Goal: Task Accomplishment & Management: Manage account settings

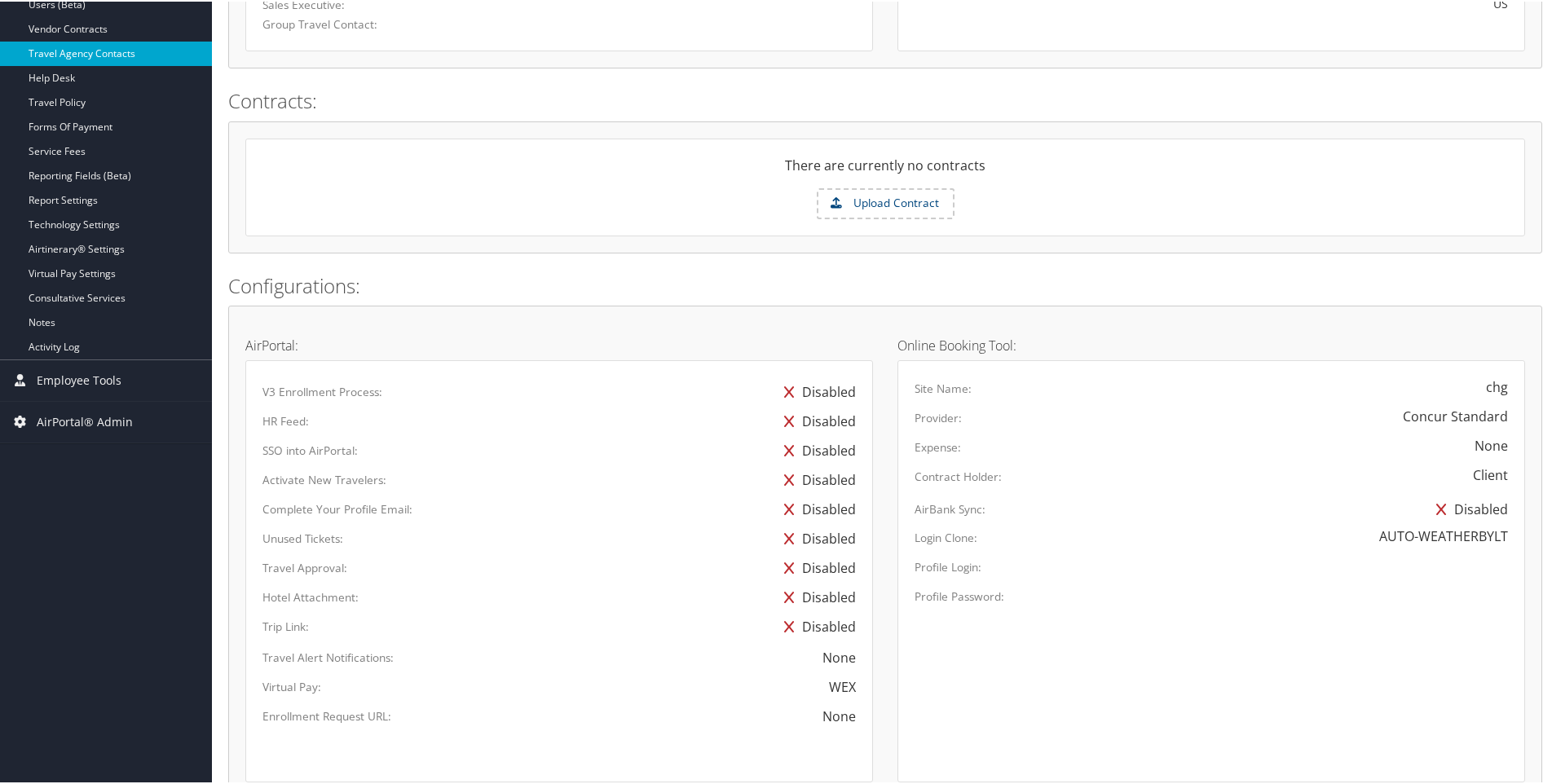
scroll to position [489, 0]
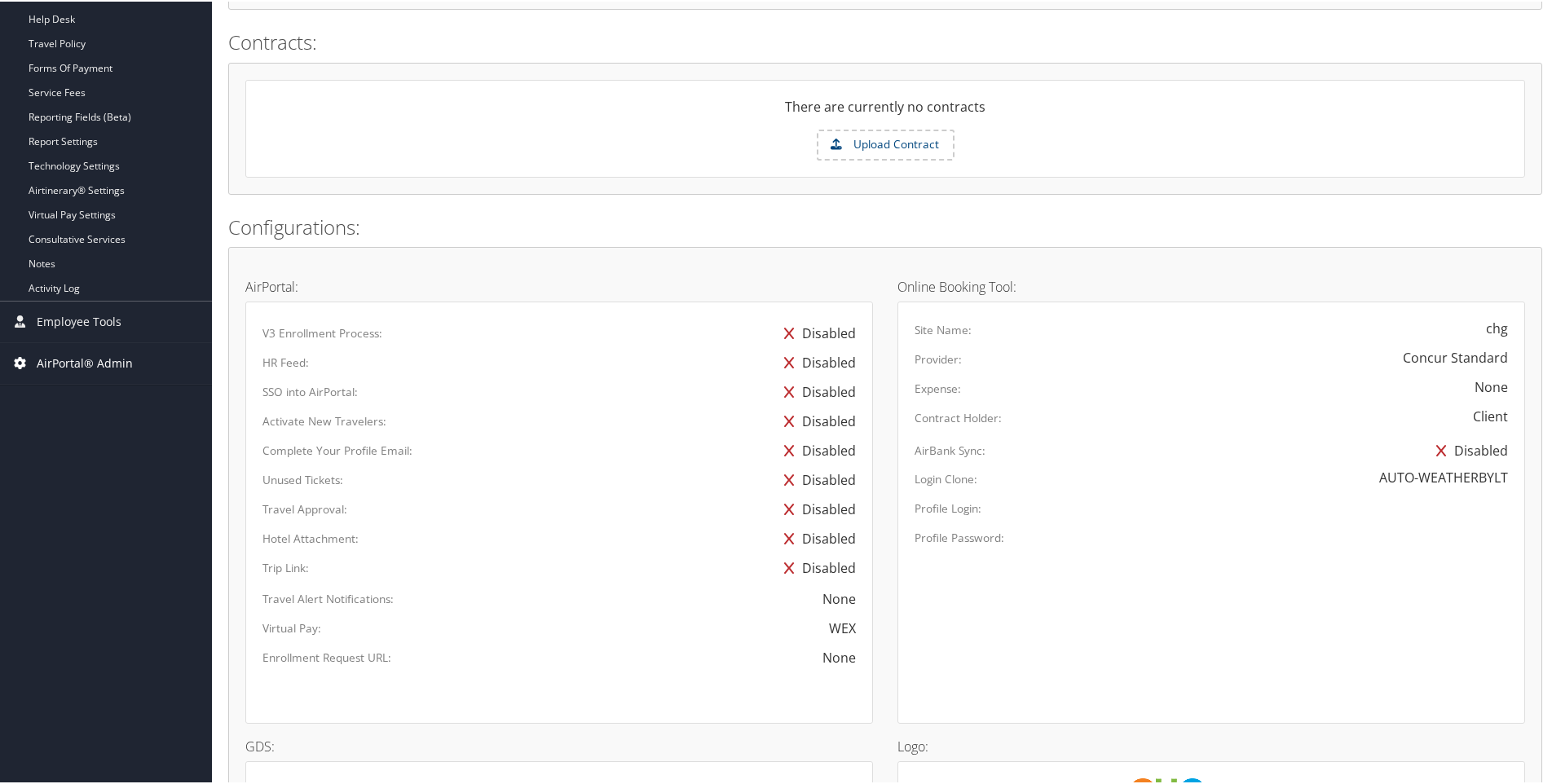
click at [66, 358] on span "AirPortal® Admin" at bounding box center [84, 361] width 96 height 41
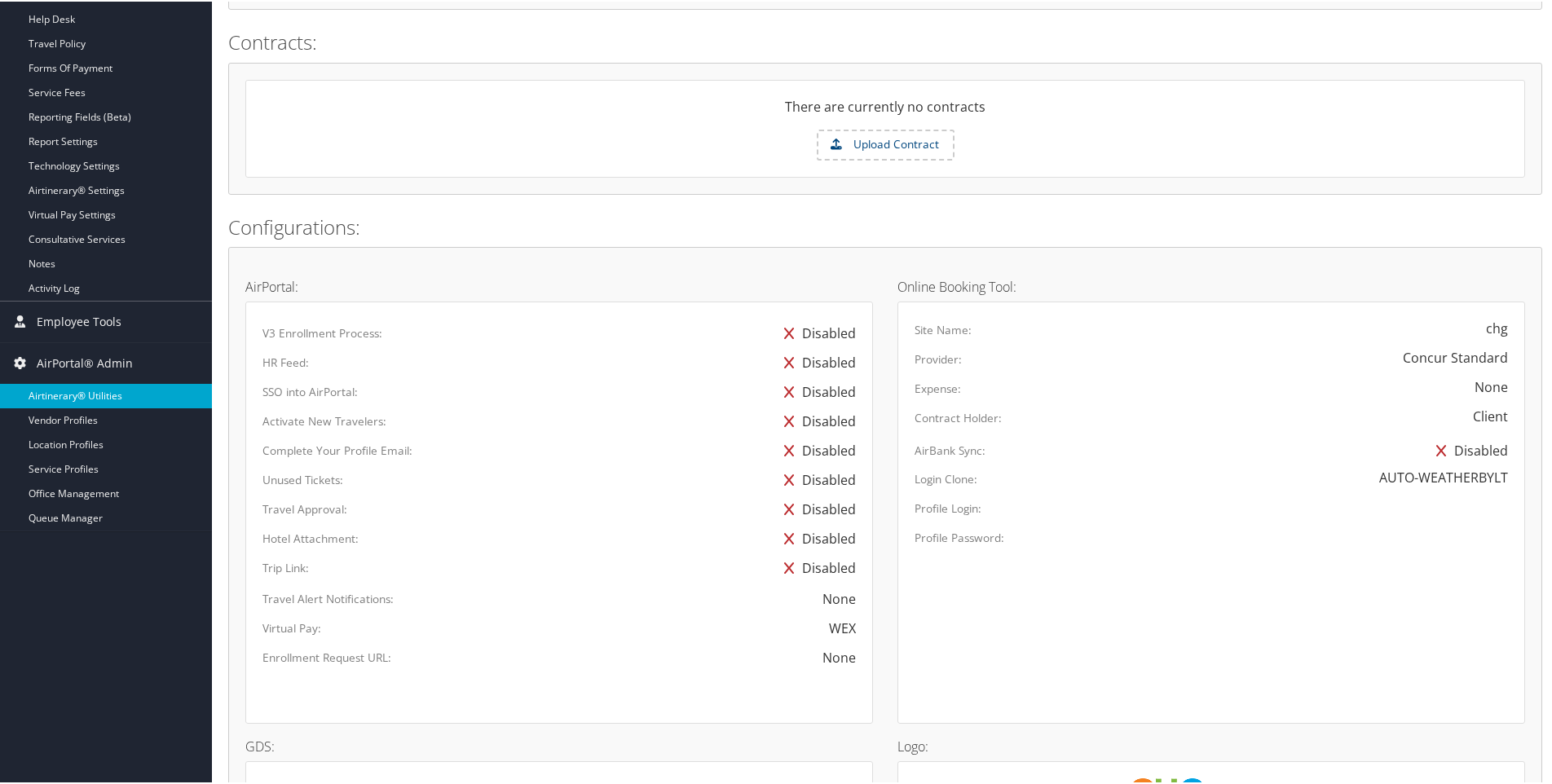
click at [64, 394] on link "Airtinerary® Utilities" at bounding box center [106, 394] width 212 height 25
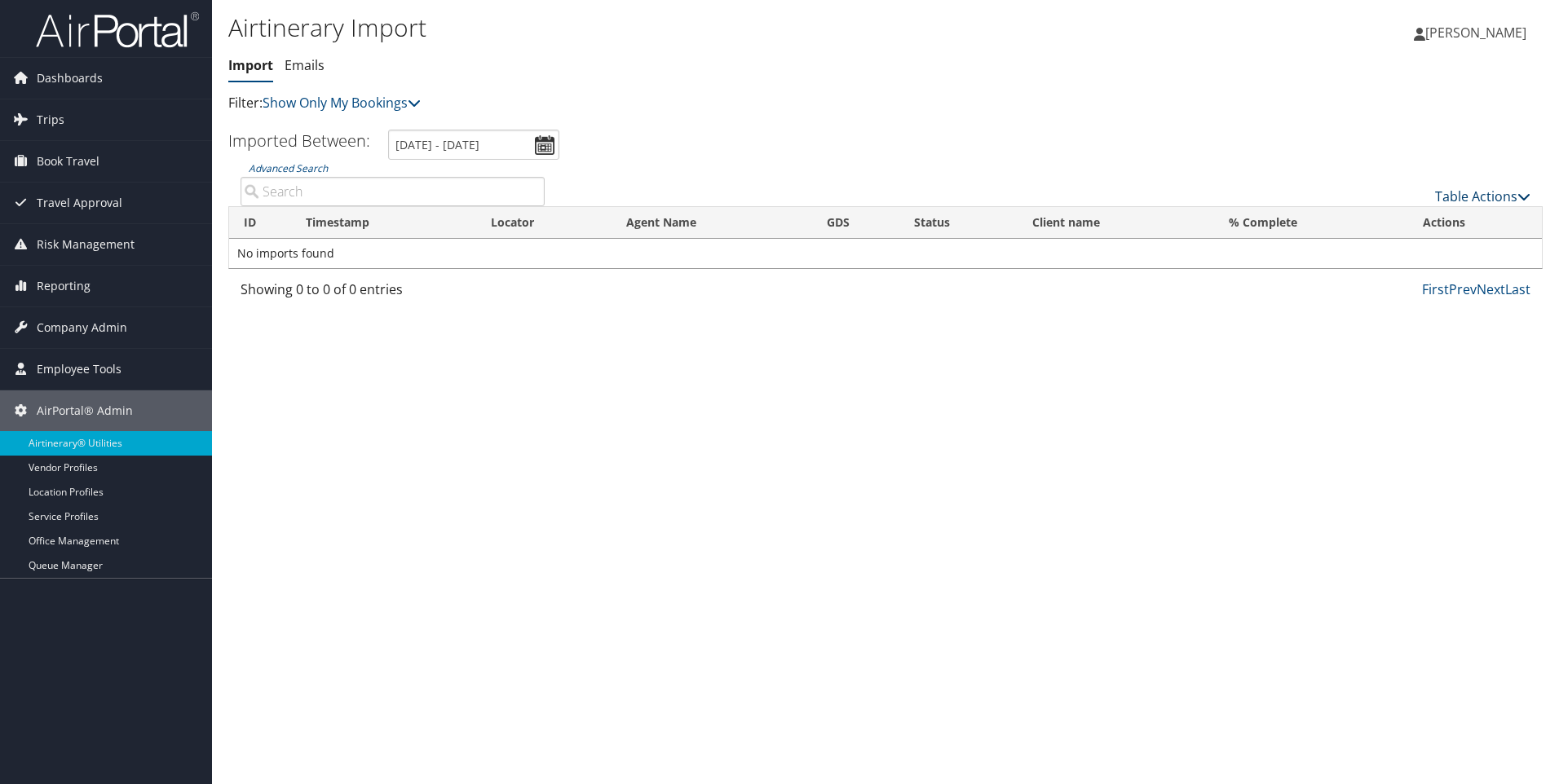
click at [1514, 193] on link "Table Actions" at bounding box center [1483, 196] width 96 height 18
click at [1354, 246] on link "Import Itinerary" at bounding box center [1428, 249] width 214 height 27
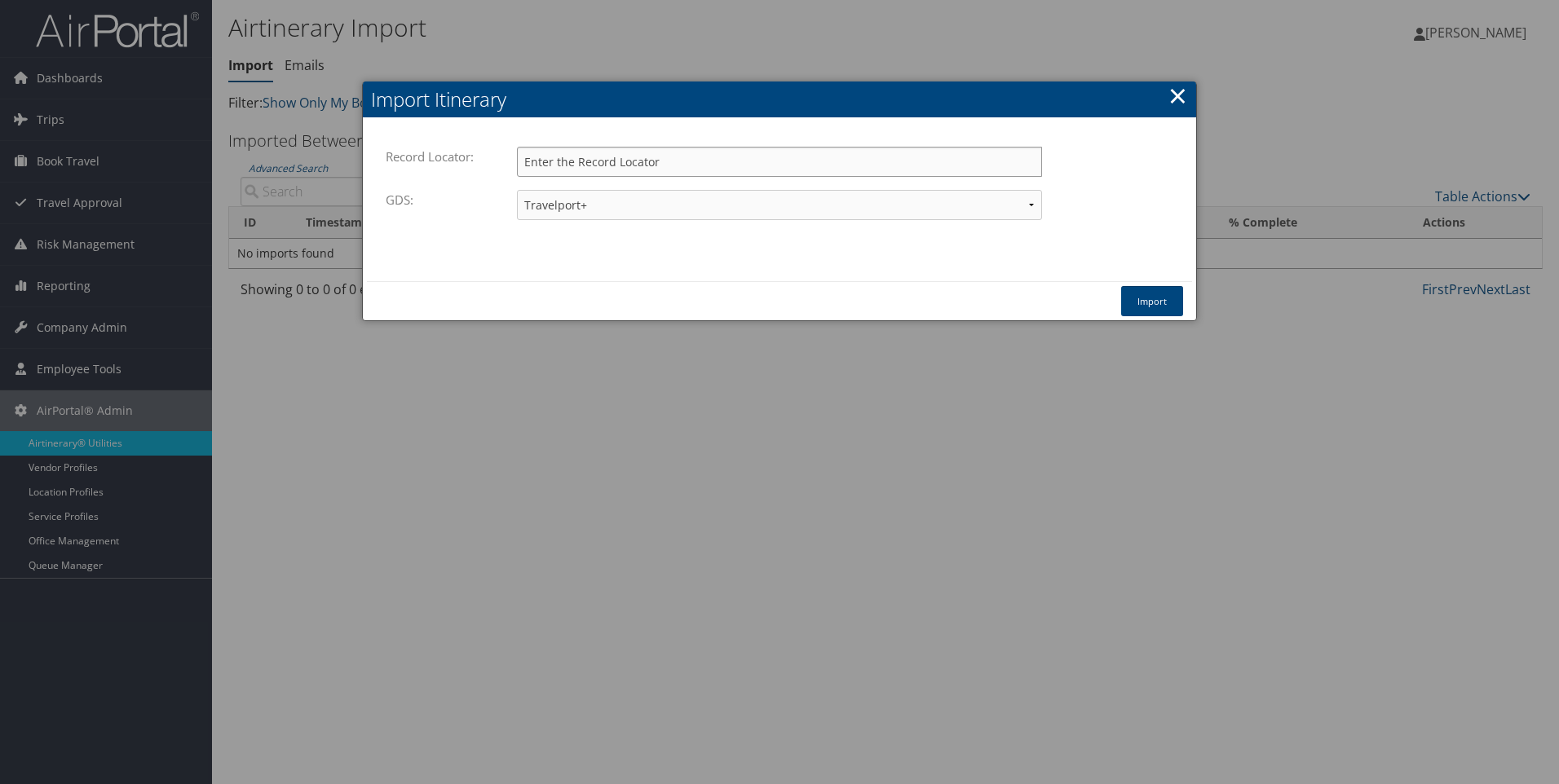
click at [585, 155] on input "Record Locator:" at bounding box center [780, 162] width 525 height 30
type input "d17swf"
click at [1157, 299] on button "Import" at bounding box center [1151, 301] width 62 height 30
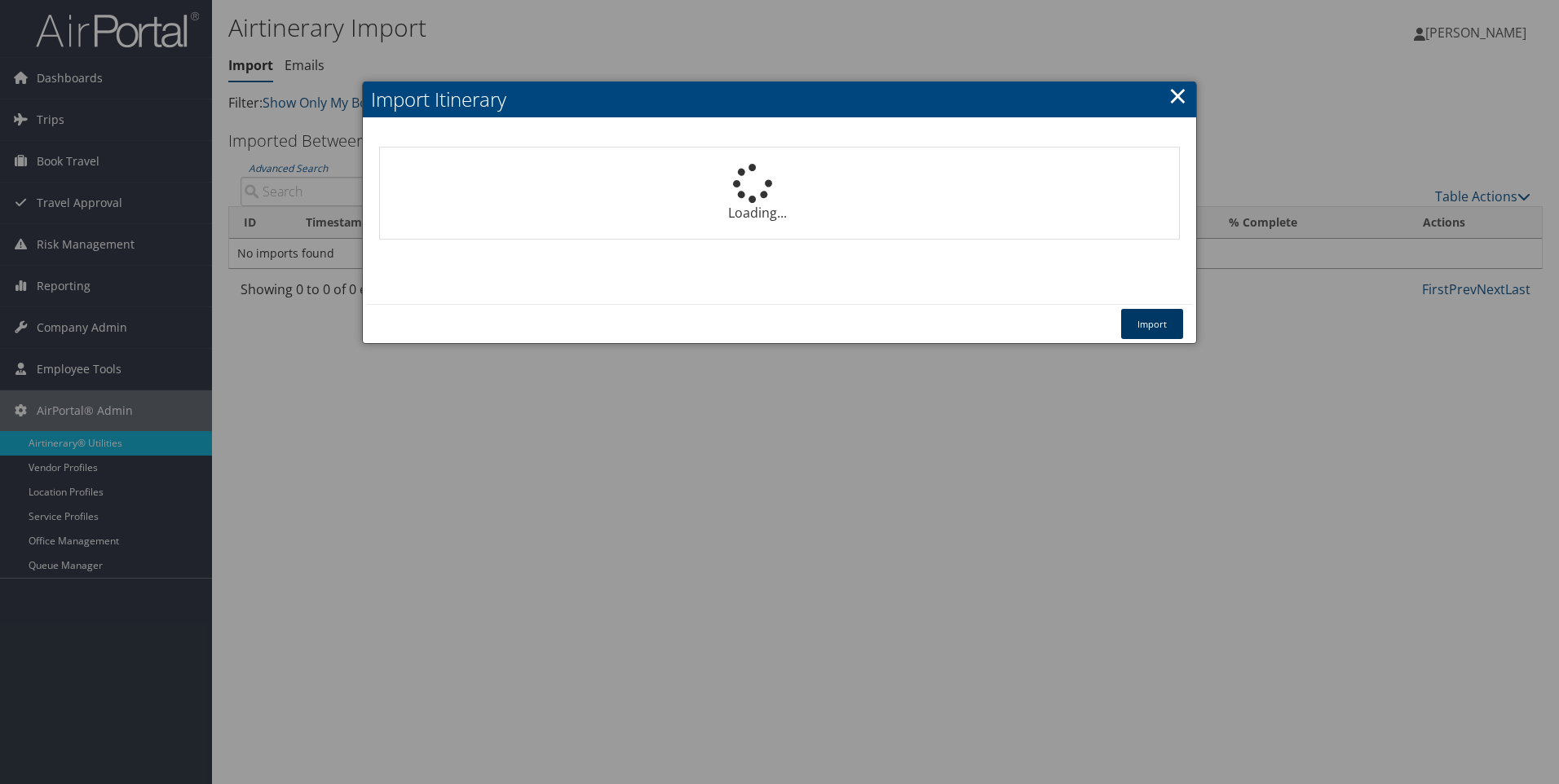
select select "1P"
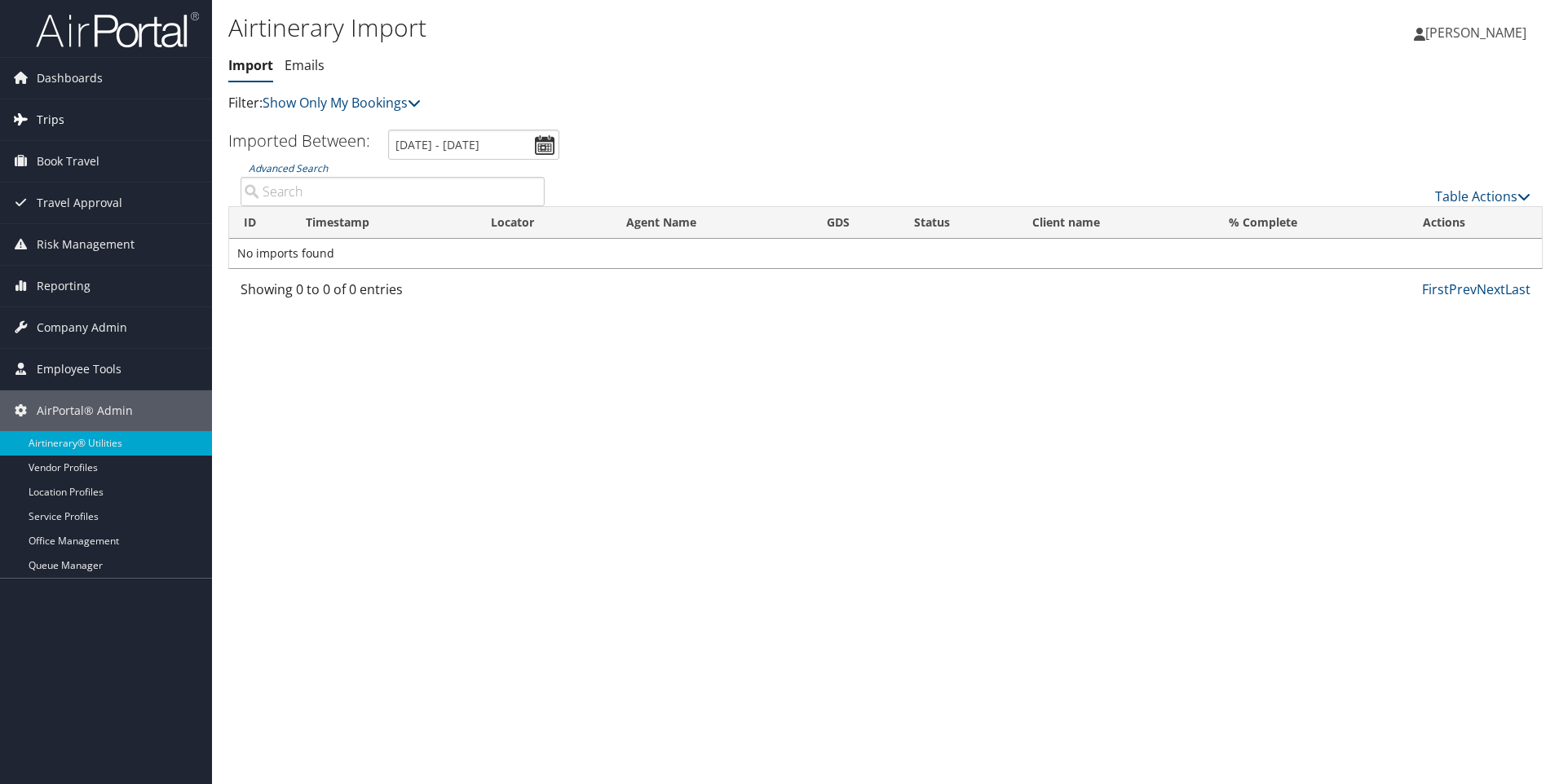
click at [58, 118] on span "Trips" at bounding box center [50, 119] width 28 height 41
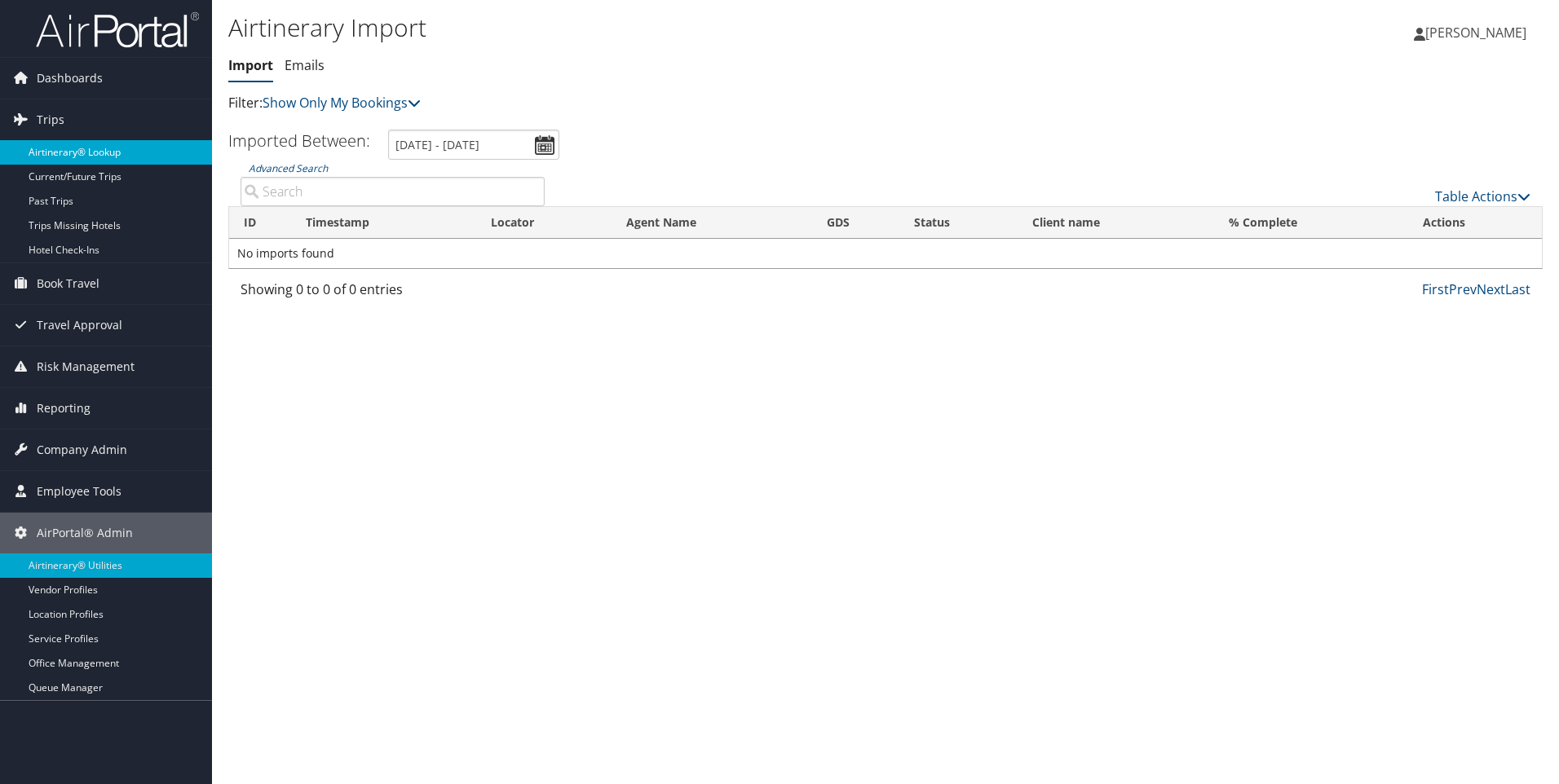
click at [56, 151] on link "Airtinerary® Lookup" at bounding box center [106, 153] width 212 height 25
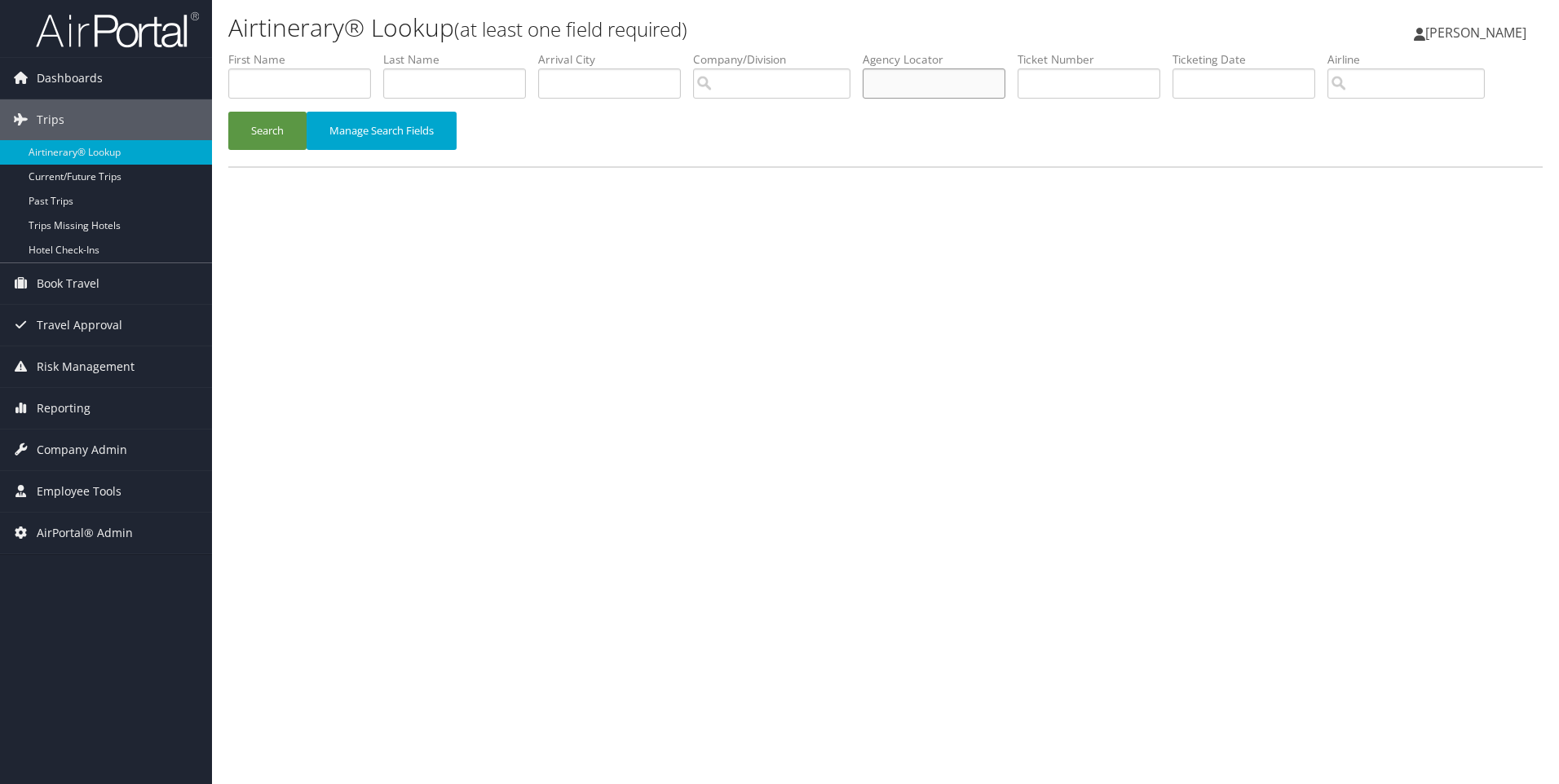
click at [910, 84] on input "text" at bounding box center [934, 83] width 142 height 30
type input "d17swf"
click at [253, 142] on button "Search" at bounding box center [267, 131] width 79 height 38
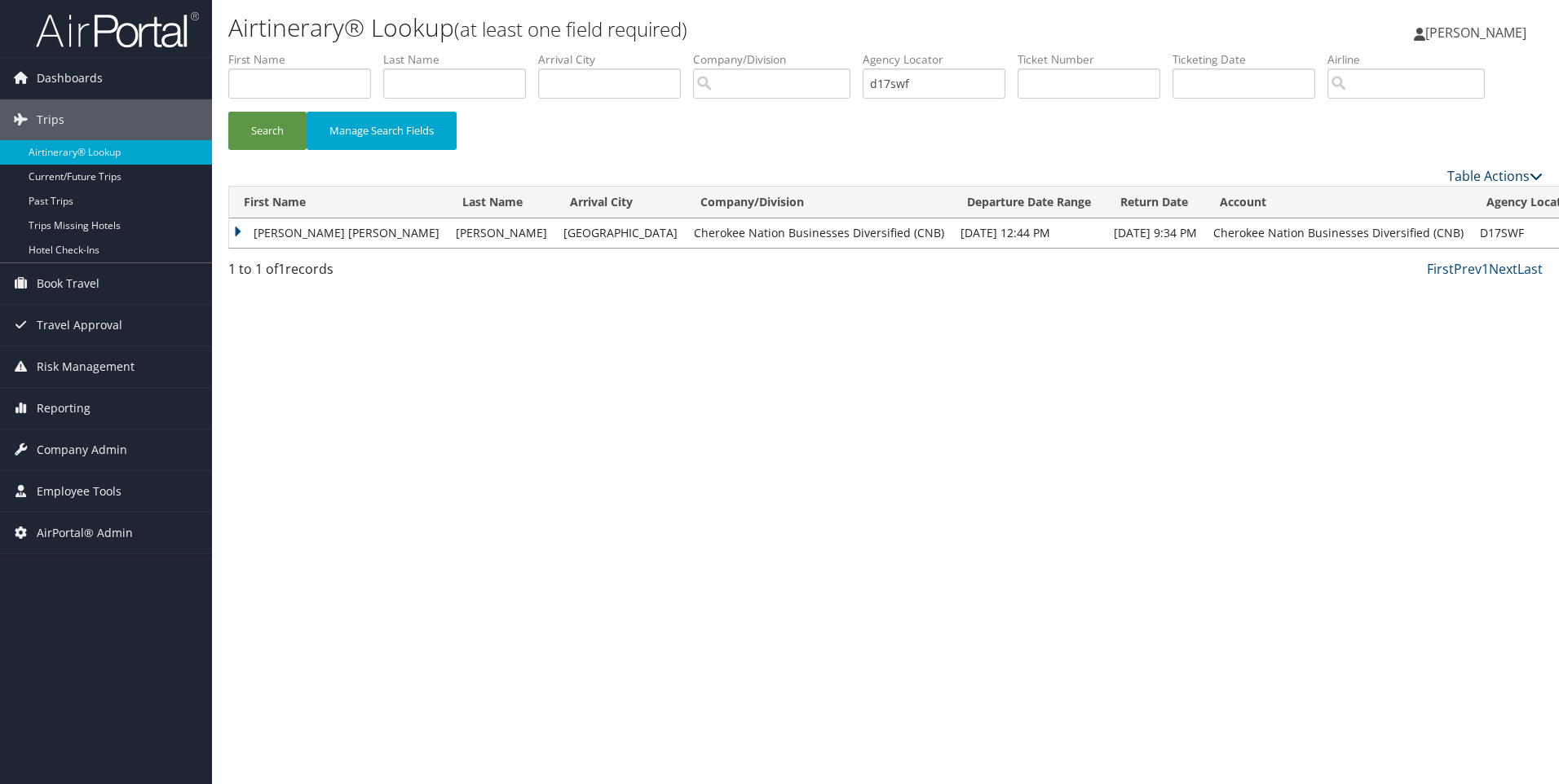
click at [1537, 174] on icon at bounding box center [1536, 176] width 13 height 13
click at [1363, 398] on div at bounding box center [780, 392] width 1559 height 784
click at [62, 173] on link "Current/Future Trips" at bounding box center [106, 177] width 212 height 25
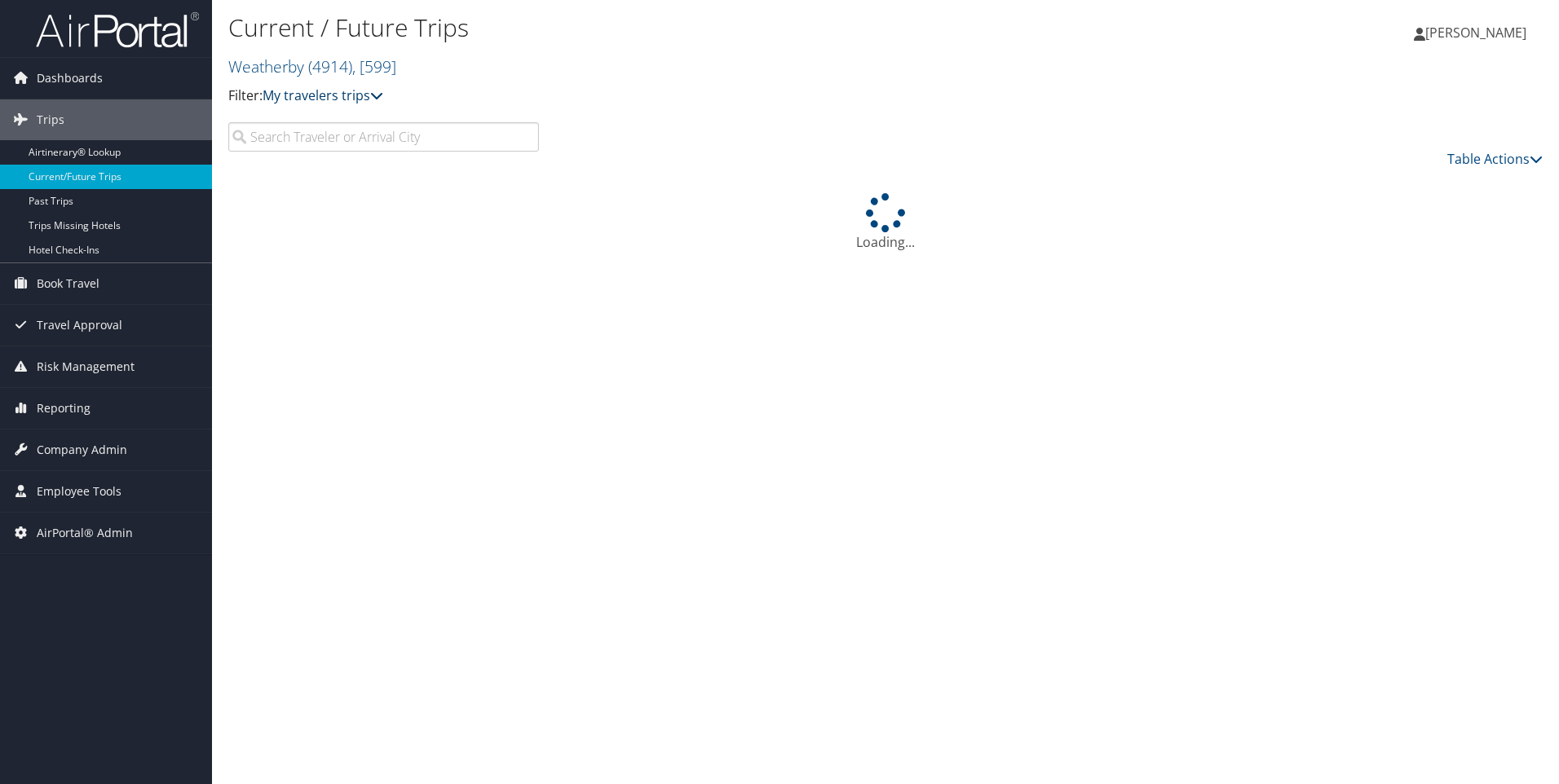
click at [383, 91] on icon at bounding box center [376, 96] width 13 height 13
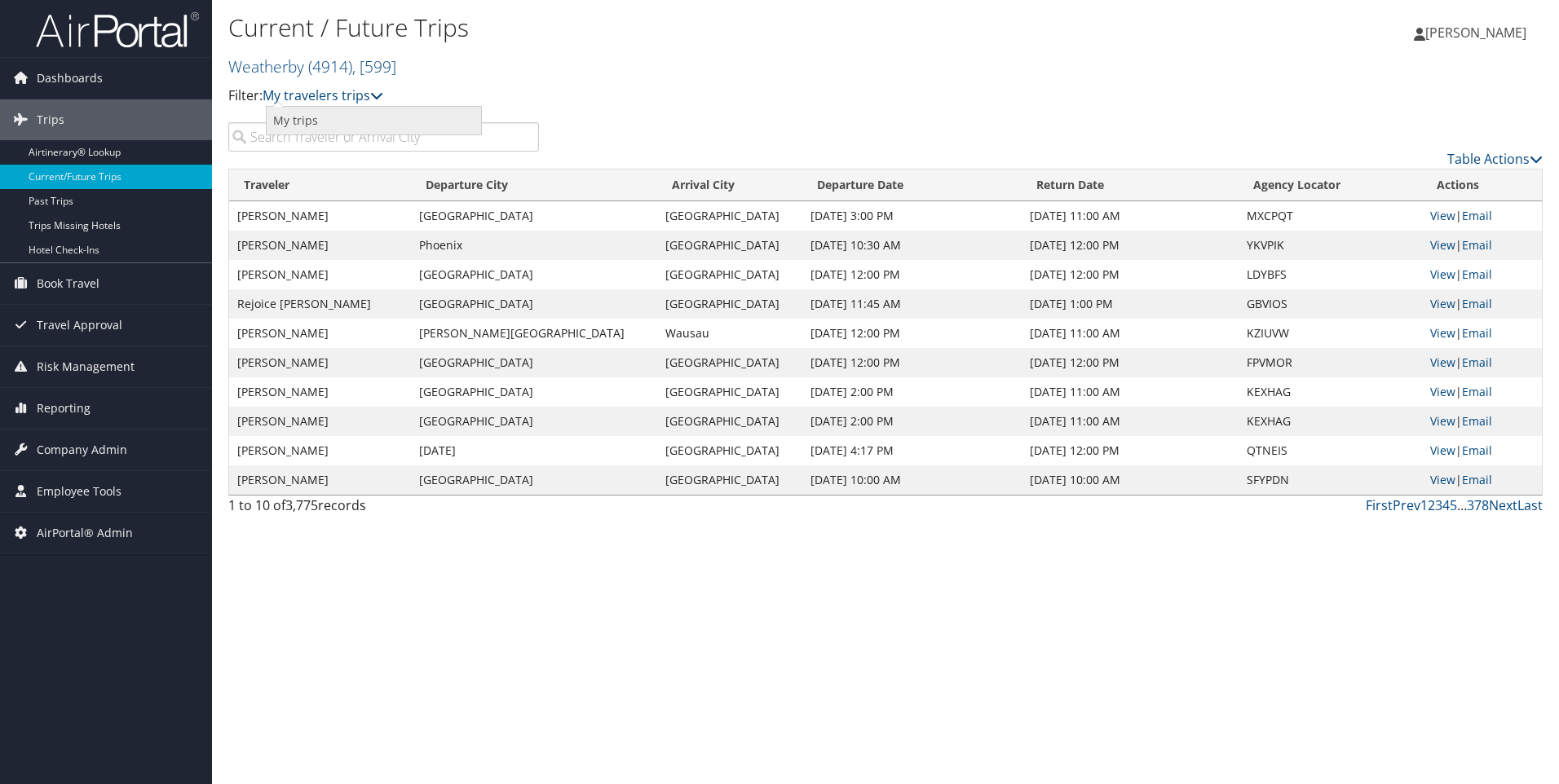
click at [339, 109] on link "My trips" at bounding box center [374, 120] width 214 height 27
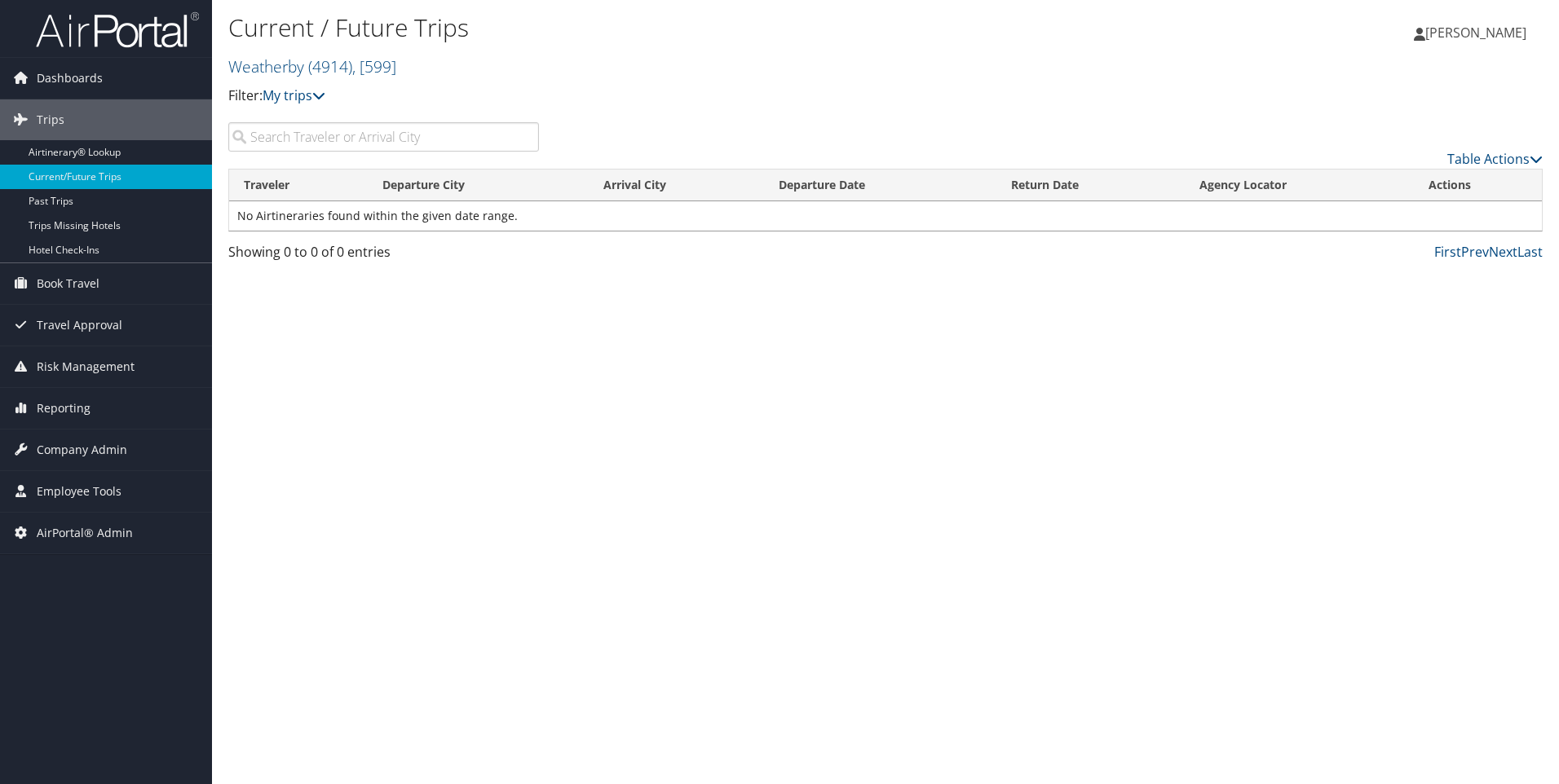
click at [416, 61] on h2 "Weatherby ( 4914 ) , [ 599 ]" at bounding box center [667, 64] width 876 height 27
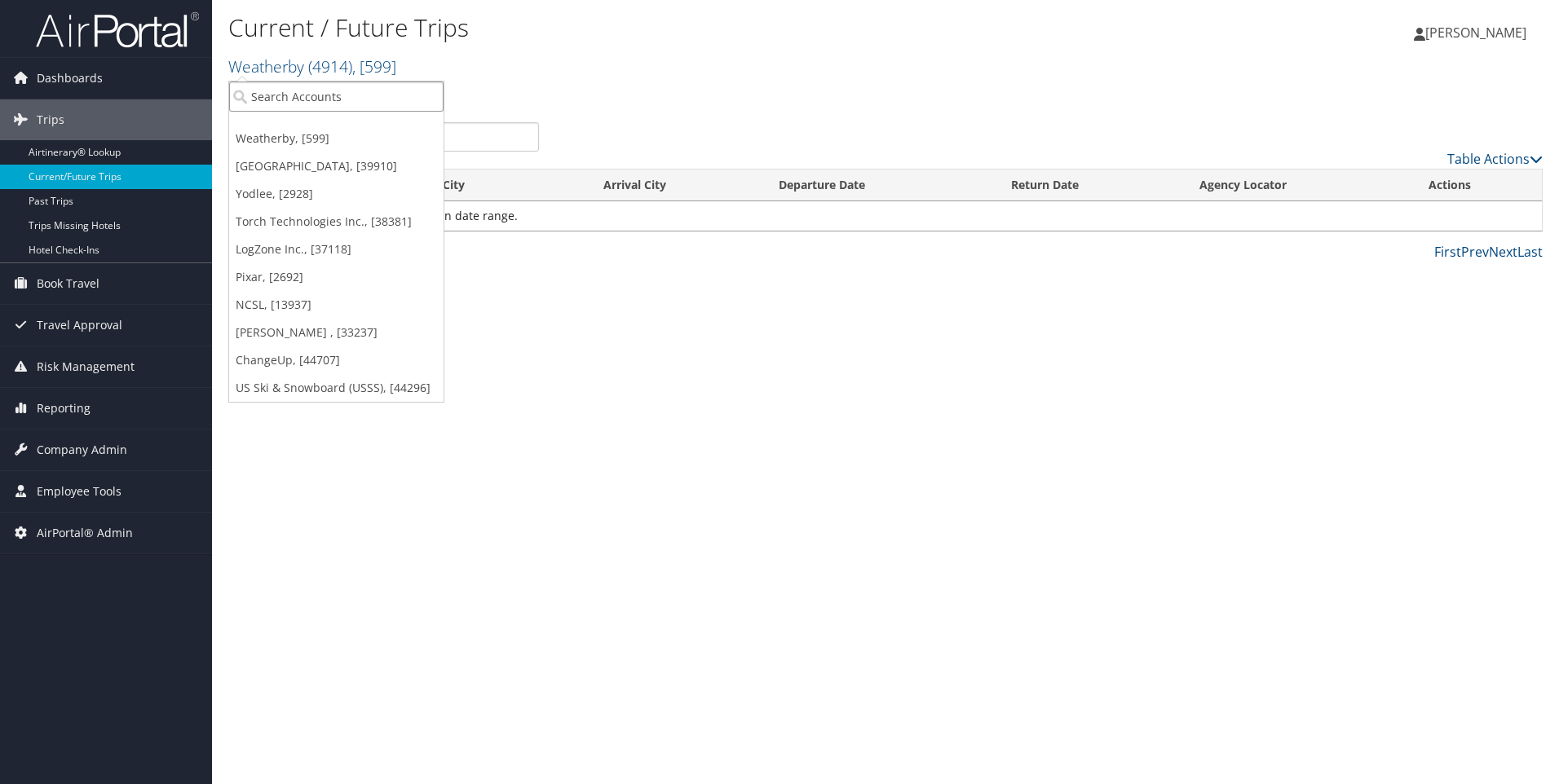
click at [316, 99] on input "search" at bounding box center [337, 97] width 214 height 30
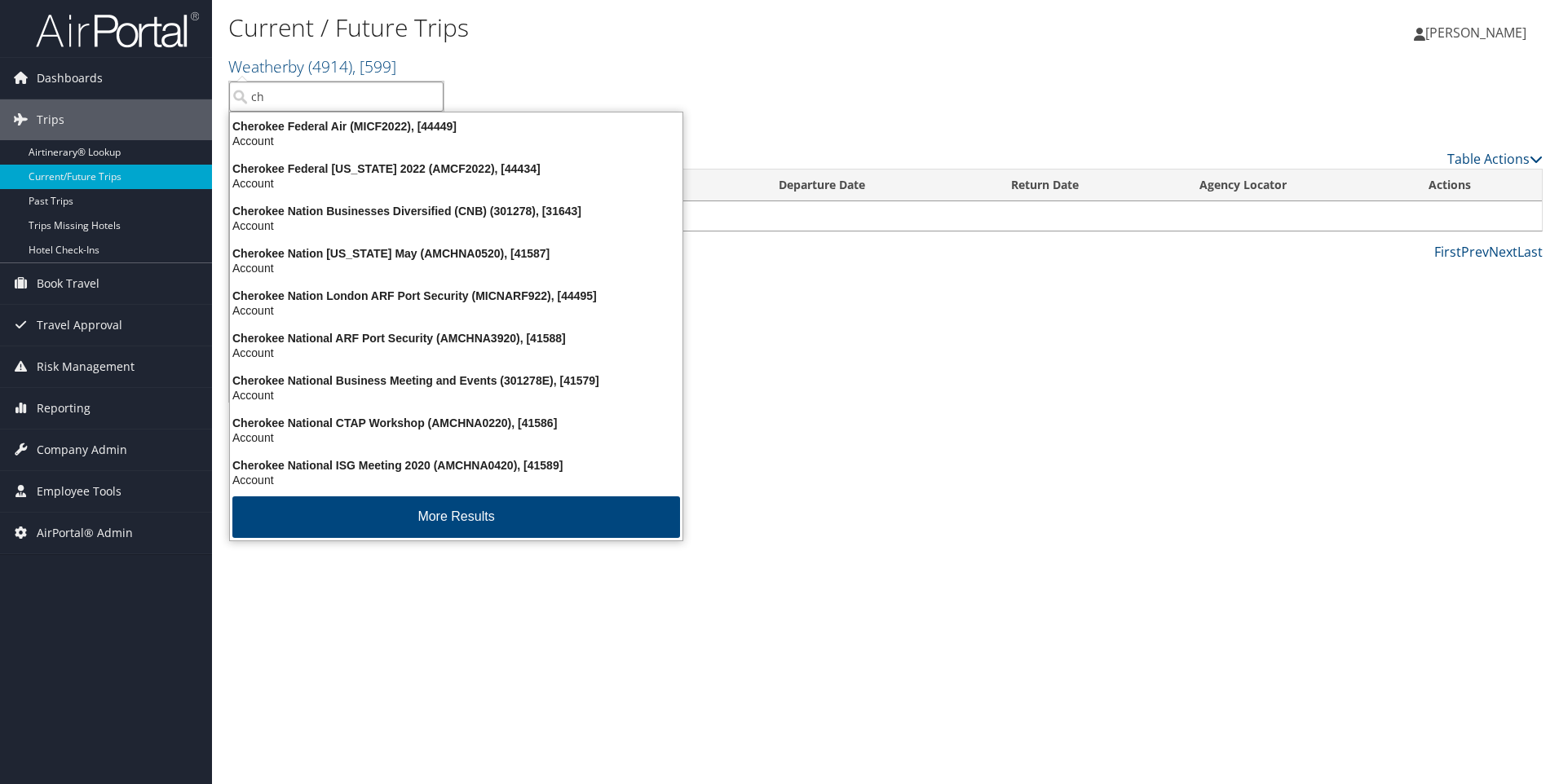
type input "c"
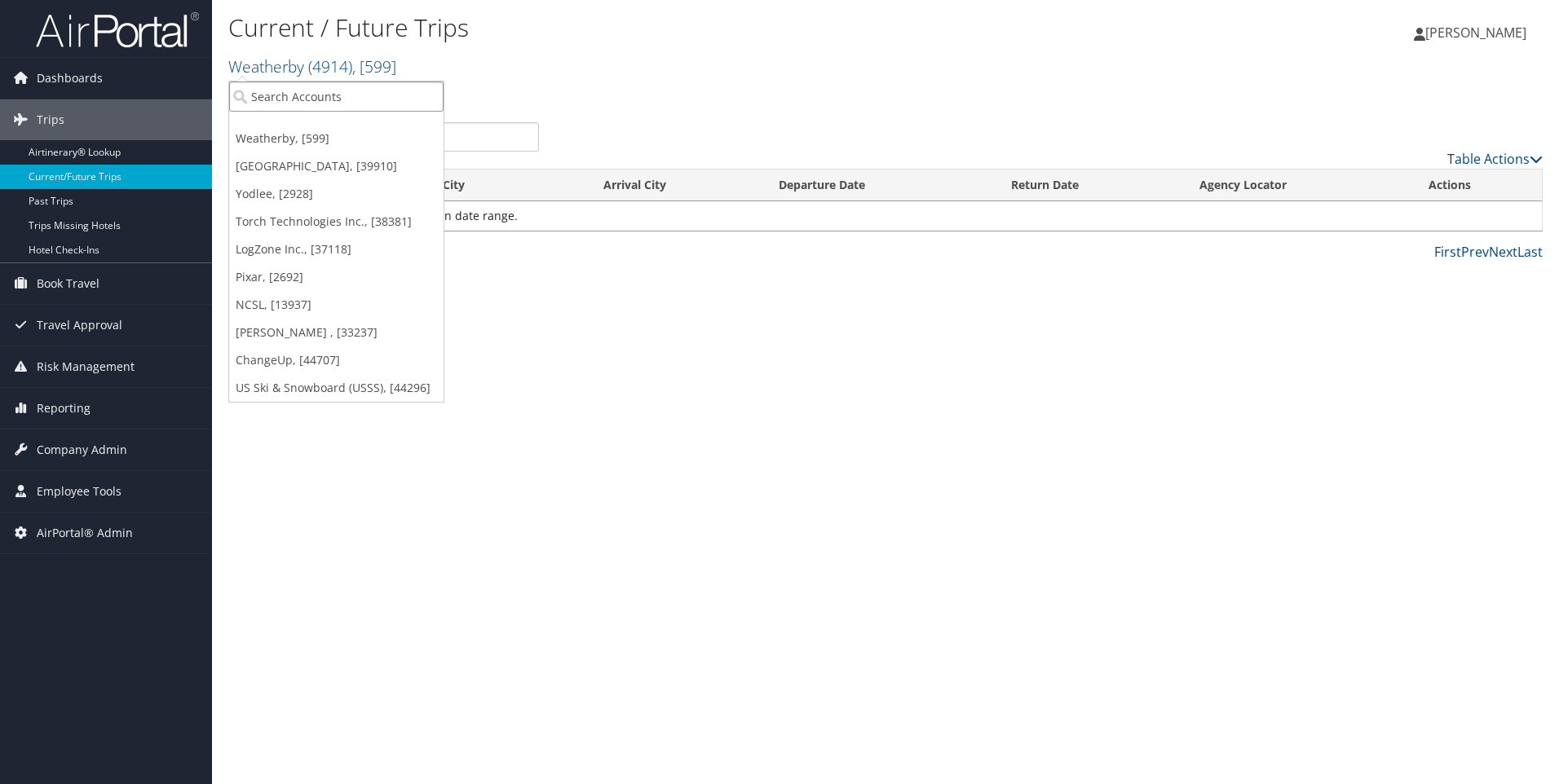
paste input "301278"
type input "301278"
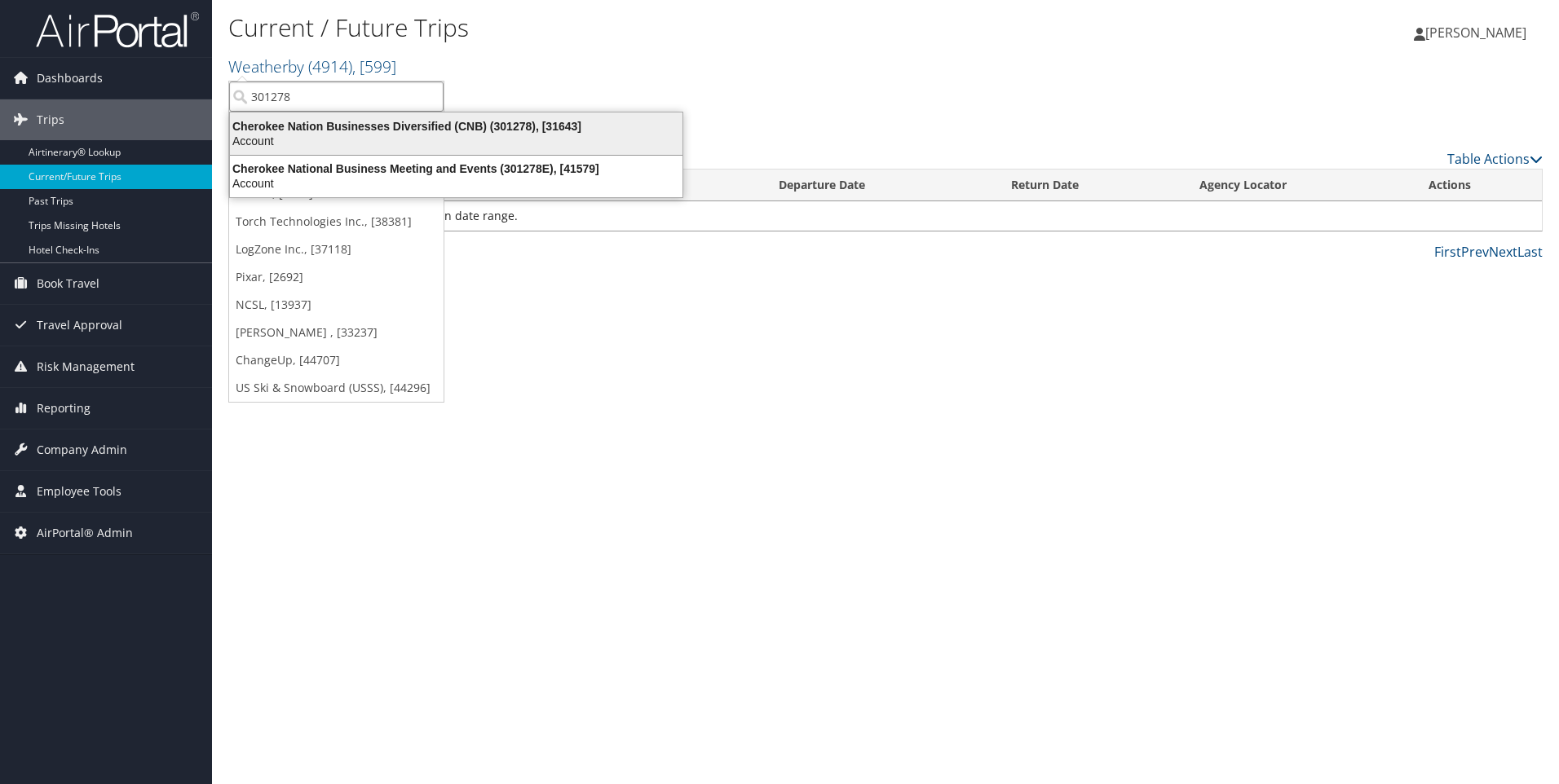
click at [332, 131] on div "Cherokee Nation Businesses Diversified (CNB) (301278), [31643]" at bounding box center [456, 126] width 472 height 14
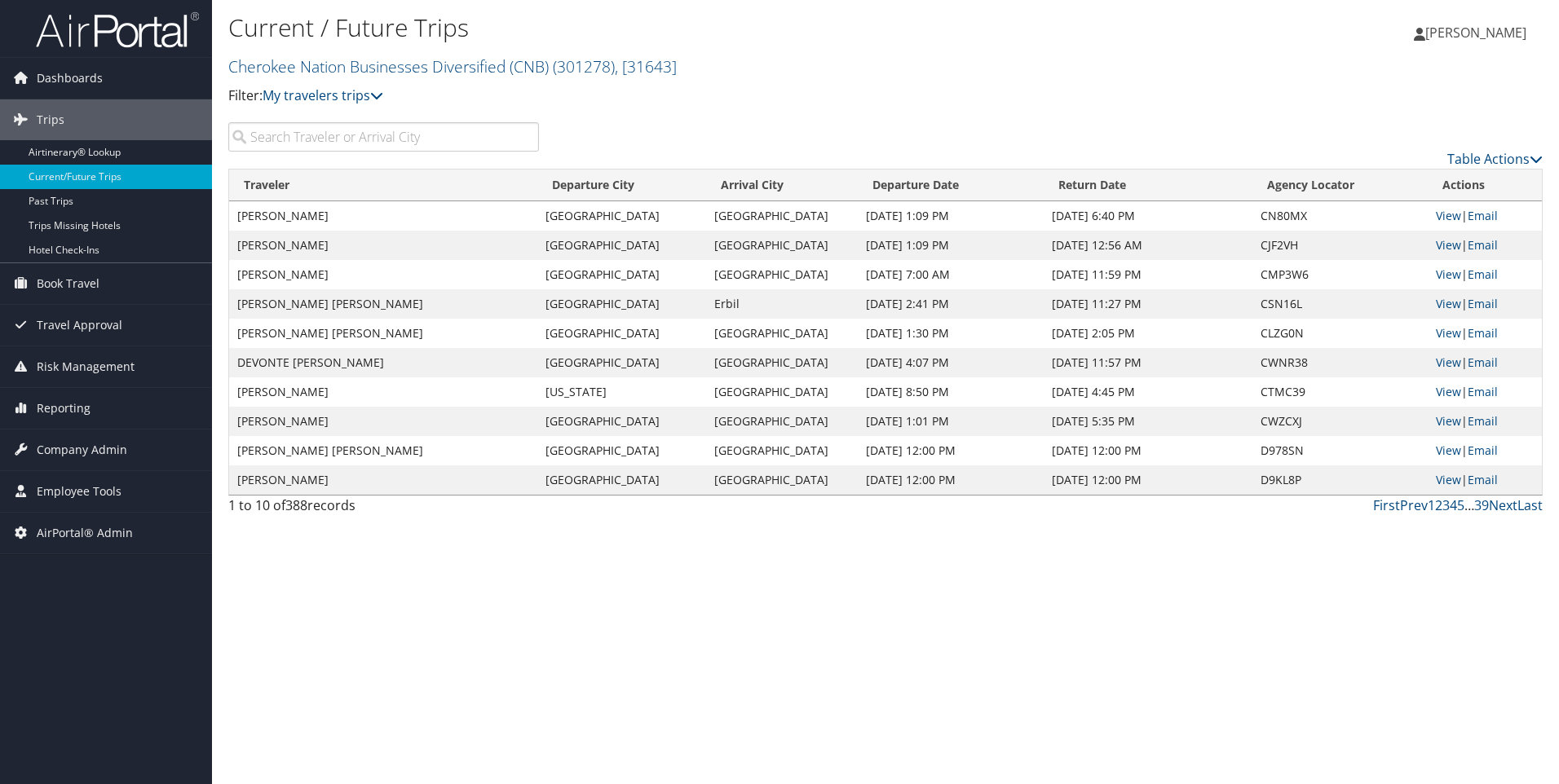
click at [396, 127] on input "search" at bounding box center [384, 137] width 311 height 29
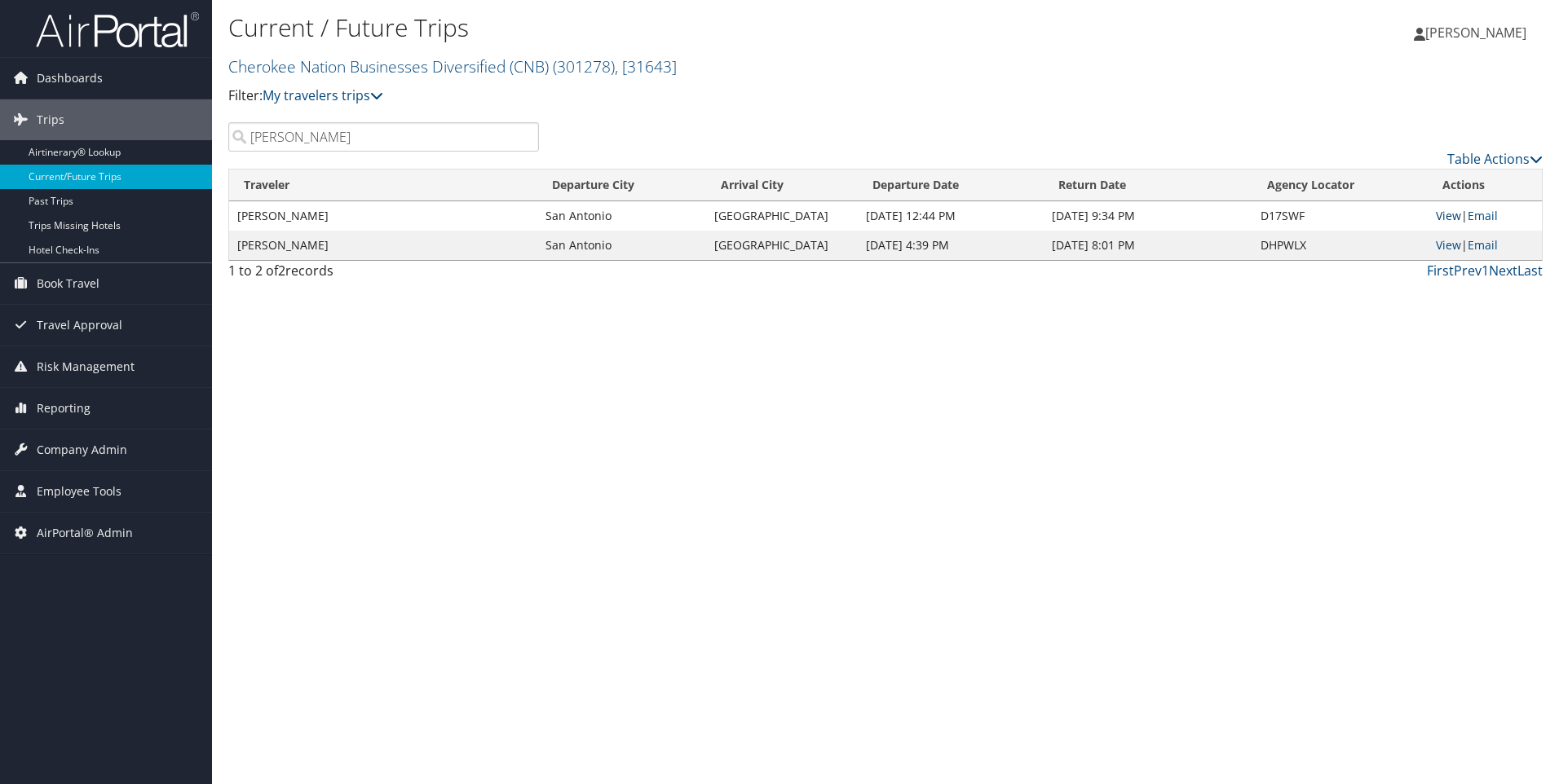
type input "applewhite"
click at [1447, 214] on link "View" at bounding box center [1448, 215] width 26 height 15
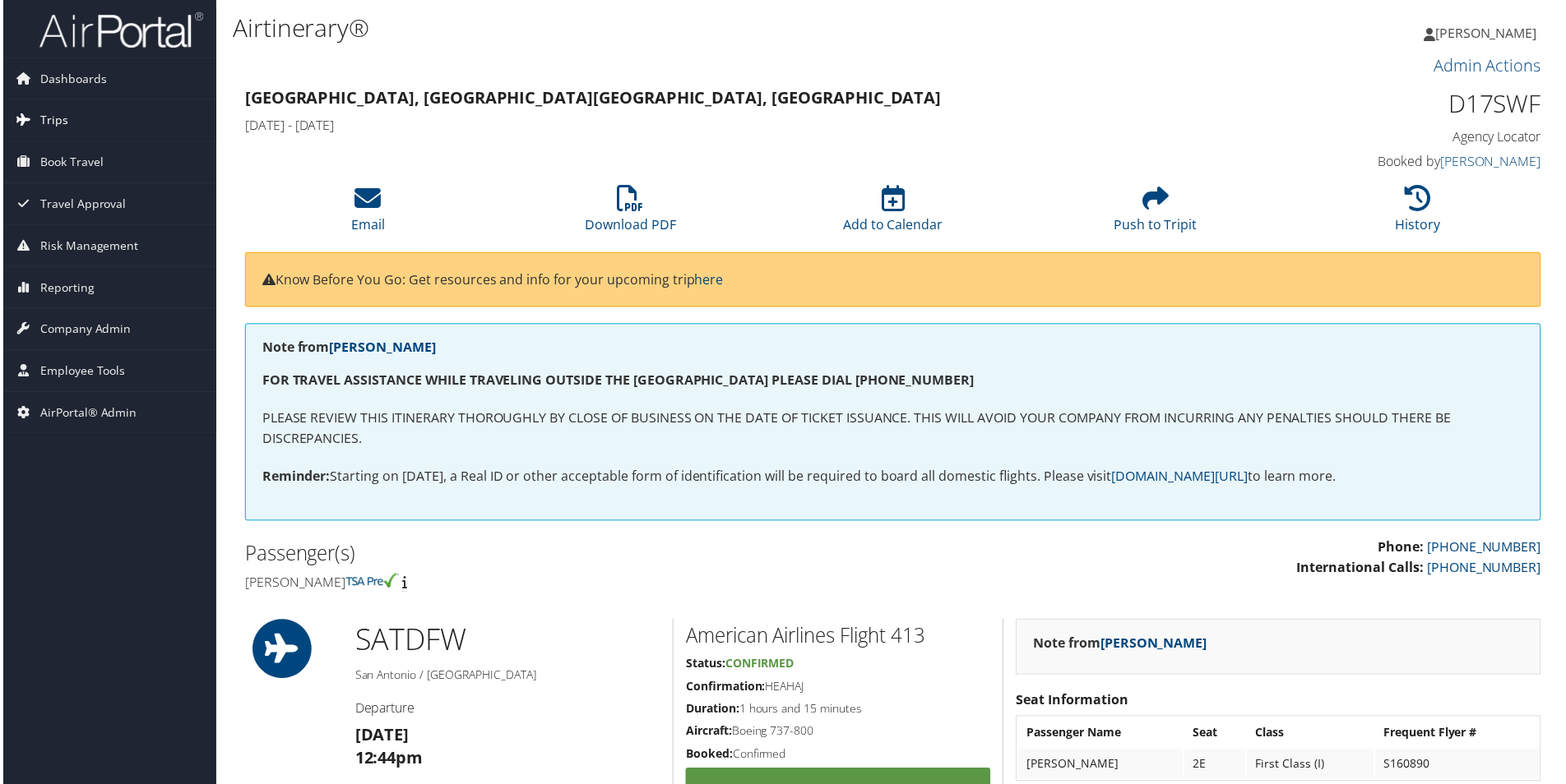
click at [55, 115] on span "Trips" at bounding box center [51, 120] width 28 height 41
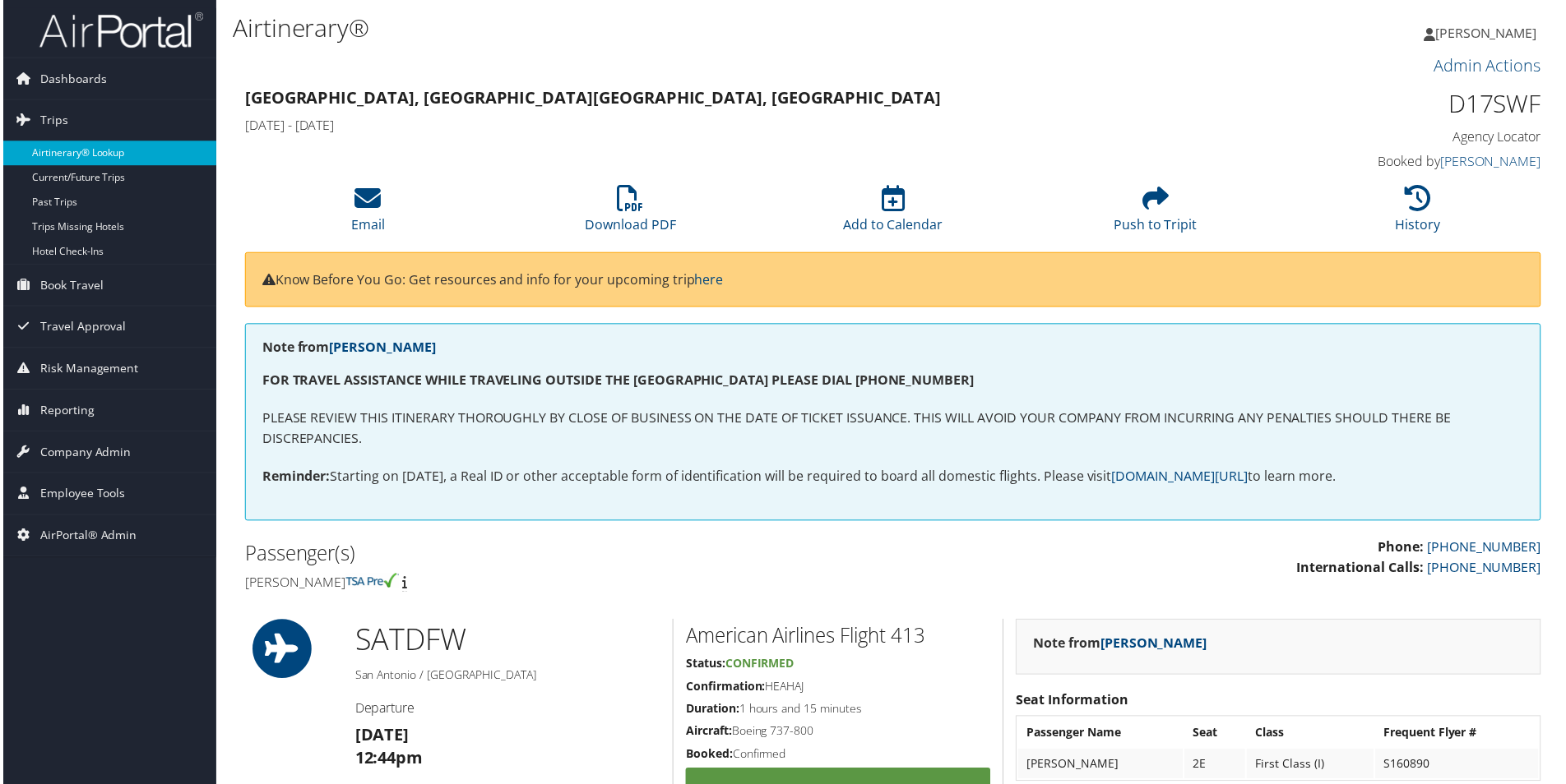
click at [61, 148] on link "Airtinerary® Lookup" at bounding box center [107, 154] width 214 height 25
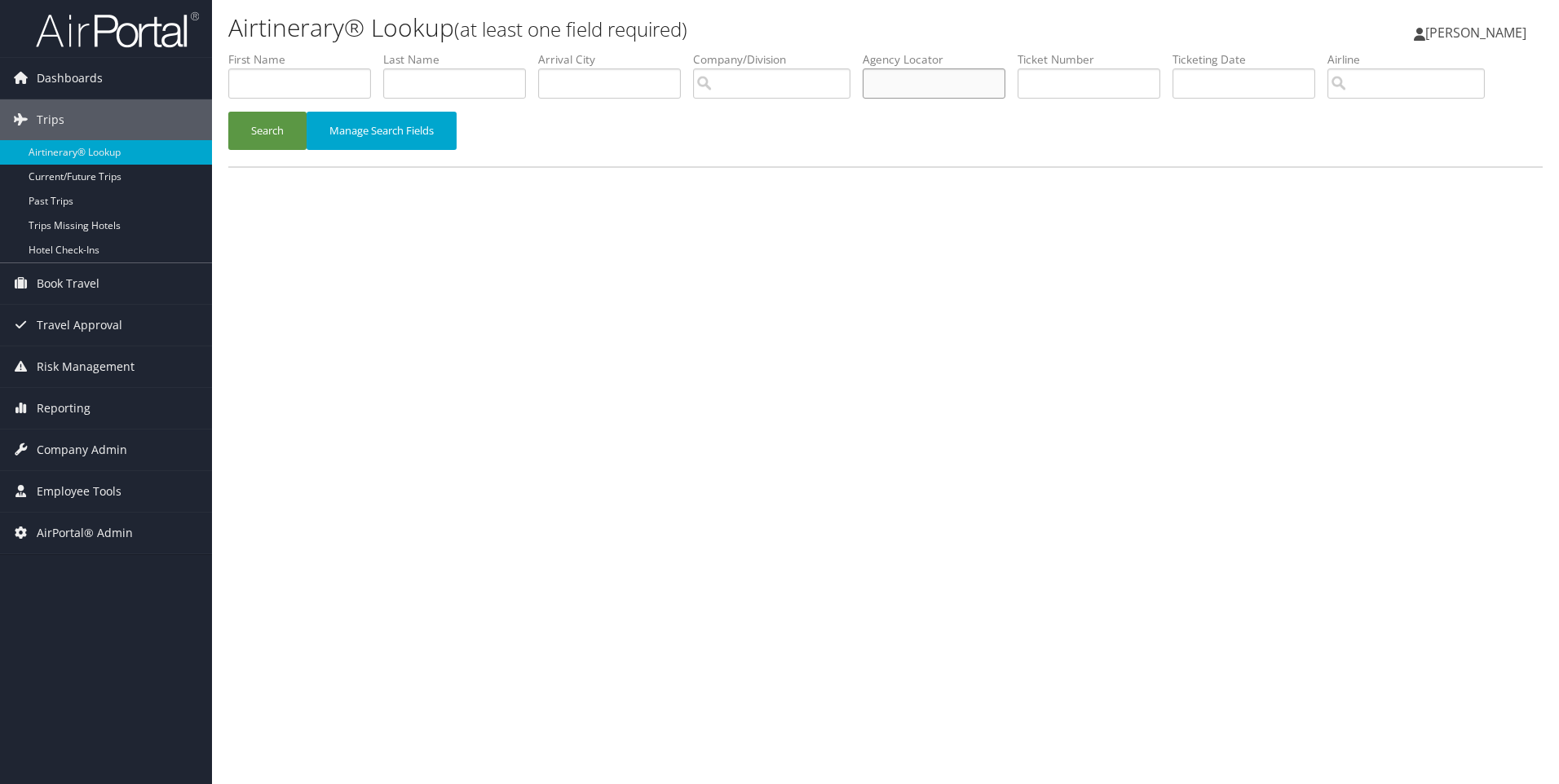
click at [923, 87] on input "text" at bounding box center [934, 83] width 142 height 30
paste input "301278"
drag, startPoint x: 937, startPoint y: 85, endPoint x: 855, endPoint y: 88, distance: 82.1
click at [855, 51] on ul "First Name Last Name Departure City Arrival City Company/Division Airport/City …" at bounding box center [886, 51] width 1314 height 0
type input "d17swf"
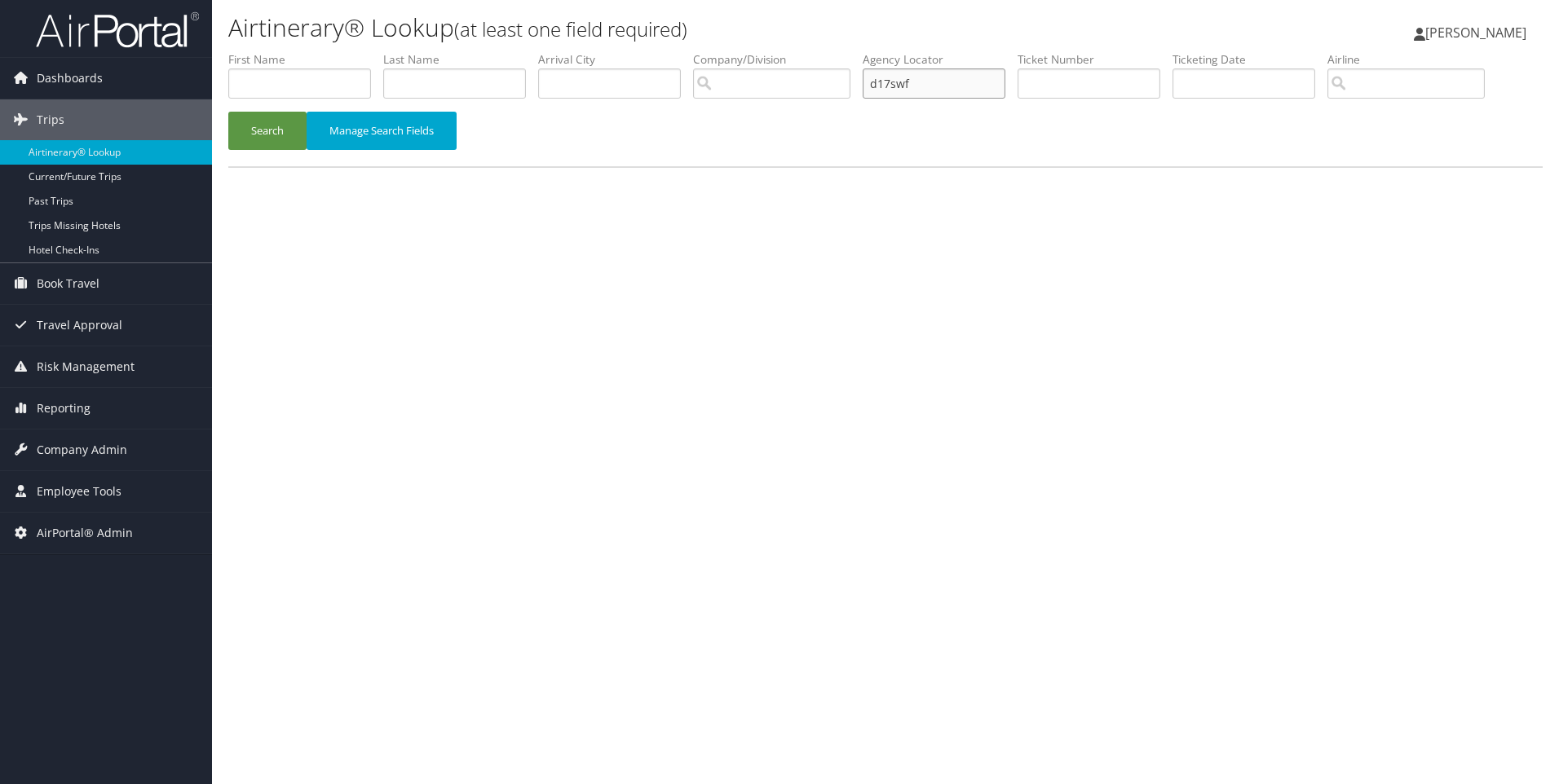
click at [229, 112] on button "Search" at bounding box center [267, 131] width 79 height 38
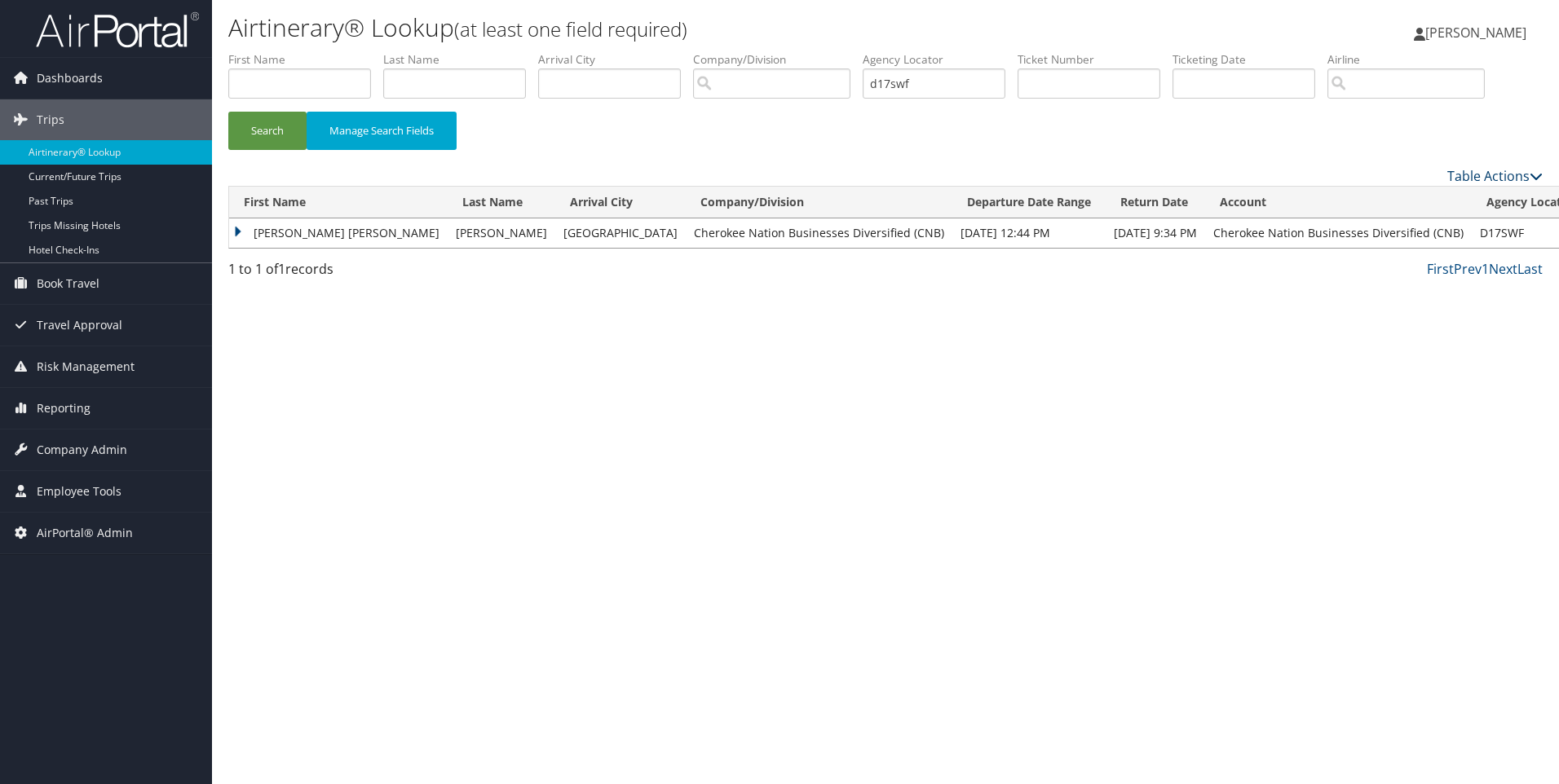
click at [1538, 171] on icon at bounding box center [1536, 176] width 13 height 13
click at [1273, 453] on div at bounding box center [780, 392] width 1559 height 784
click at [115, 177] on link "Current/Future Trips" at bounding box center [106, 177] width 212 height 25
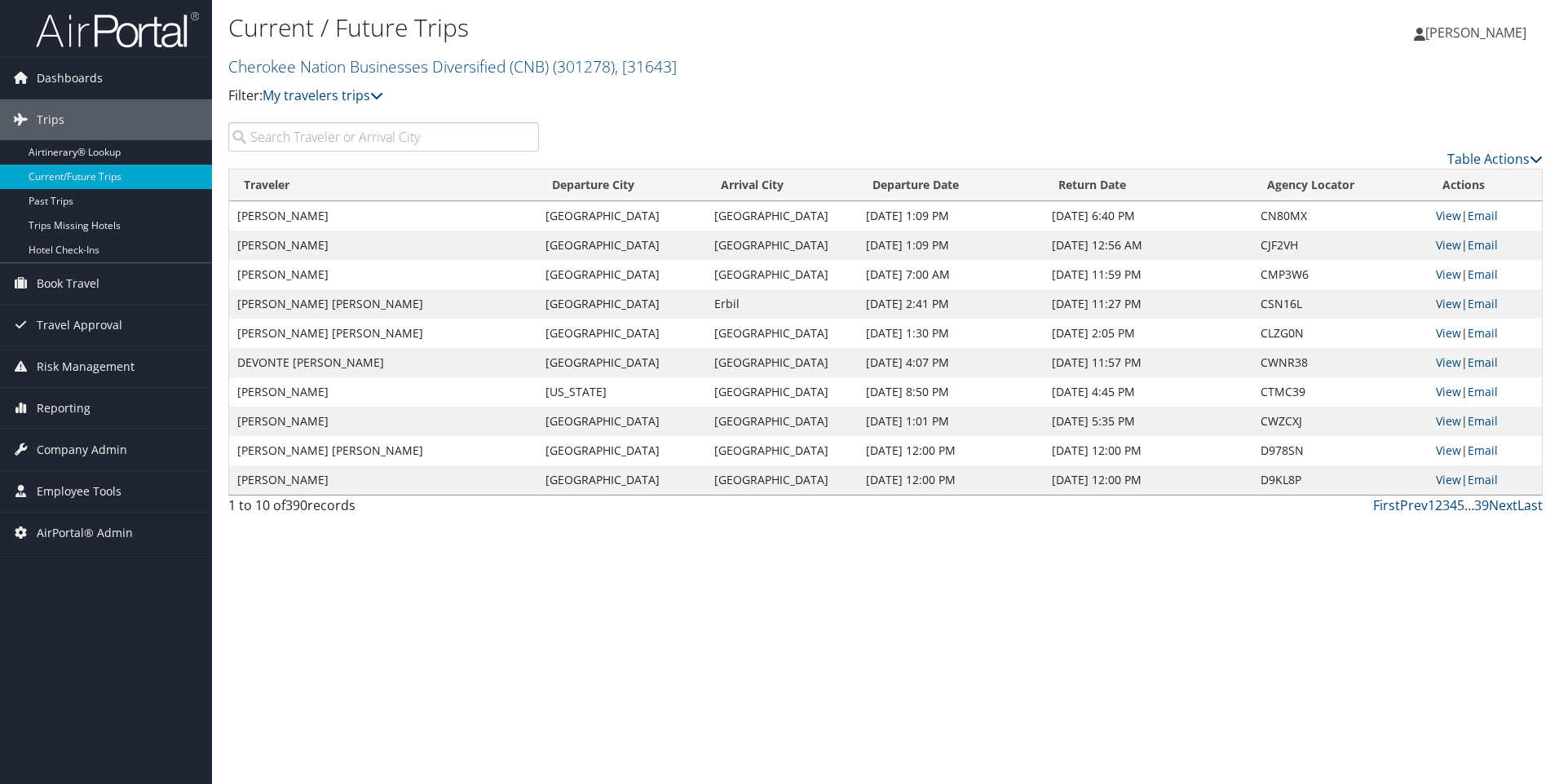
click at [264, 138] on input "search" at bounding box center [384, 137] width 311 height 29
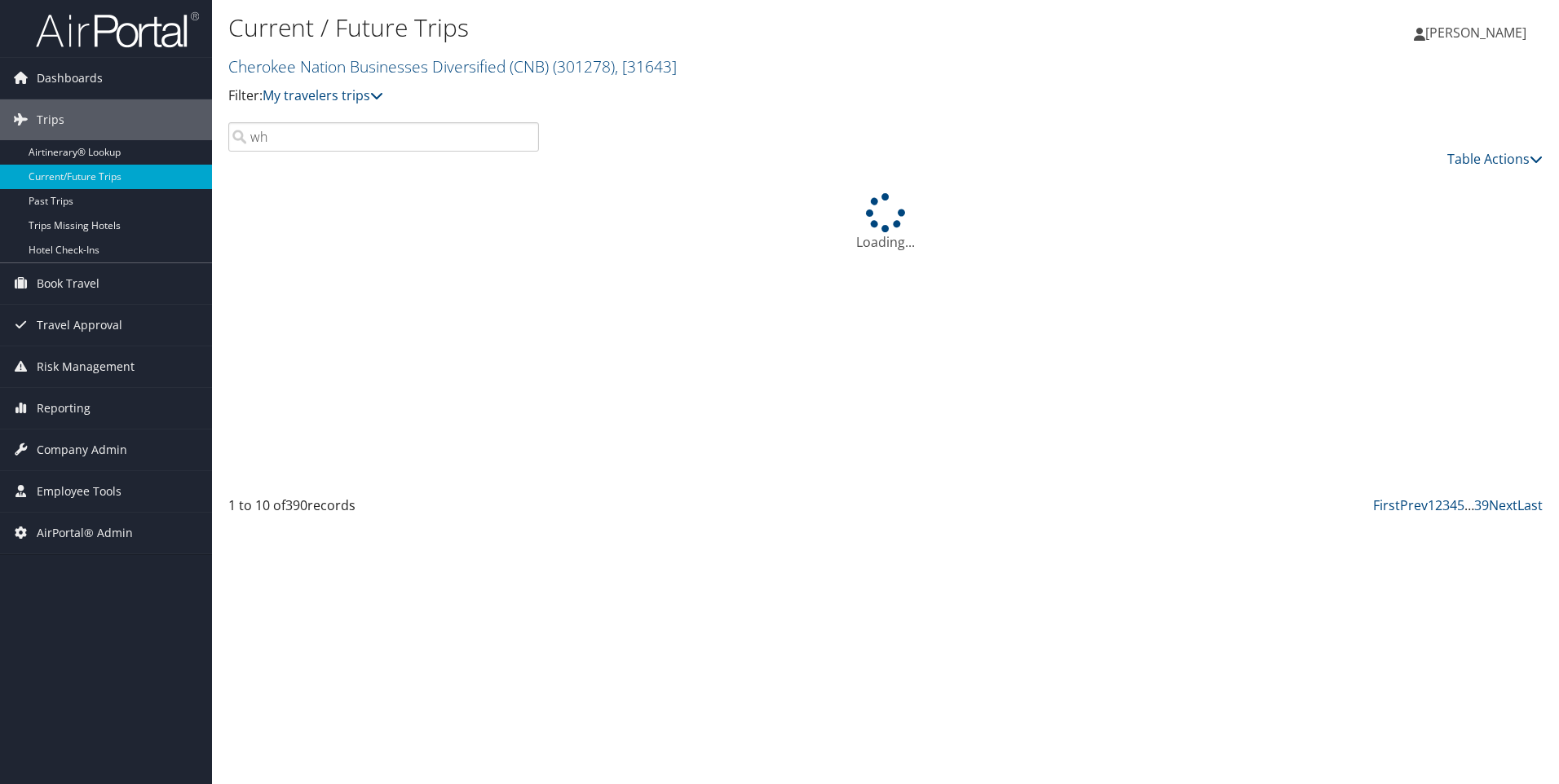
type input "w"
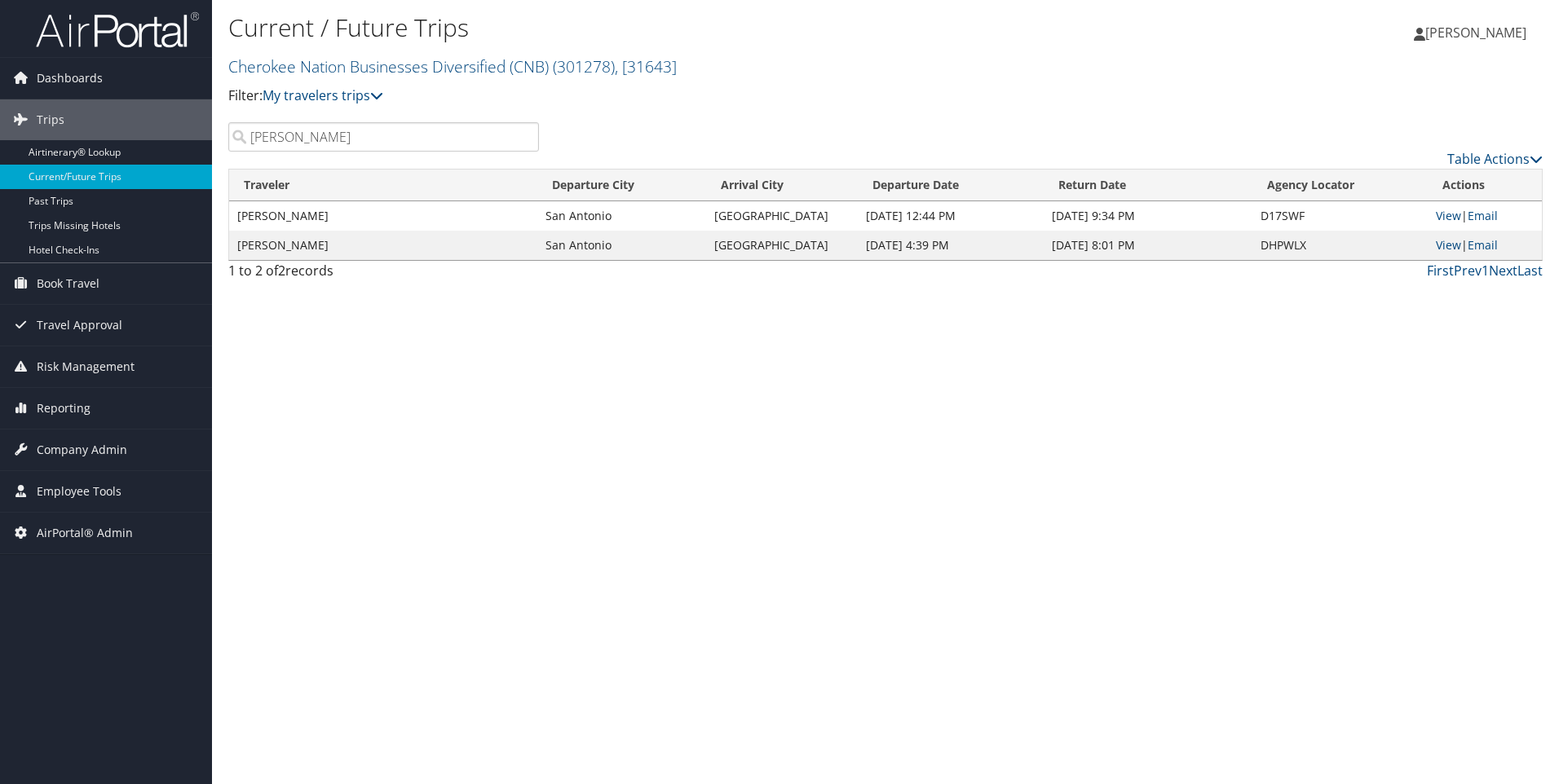
type input "[PERSON_NAME]"
click at [677, 65] on span ", [ 31643 ]" at bounding box center [645, 65] width 62 height 22
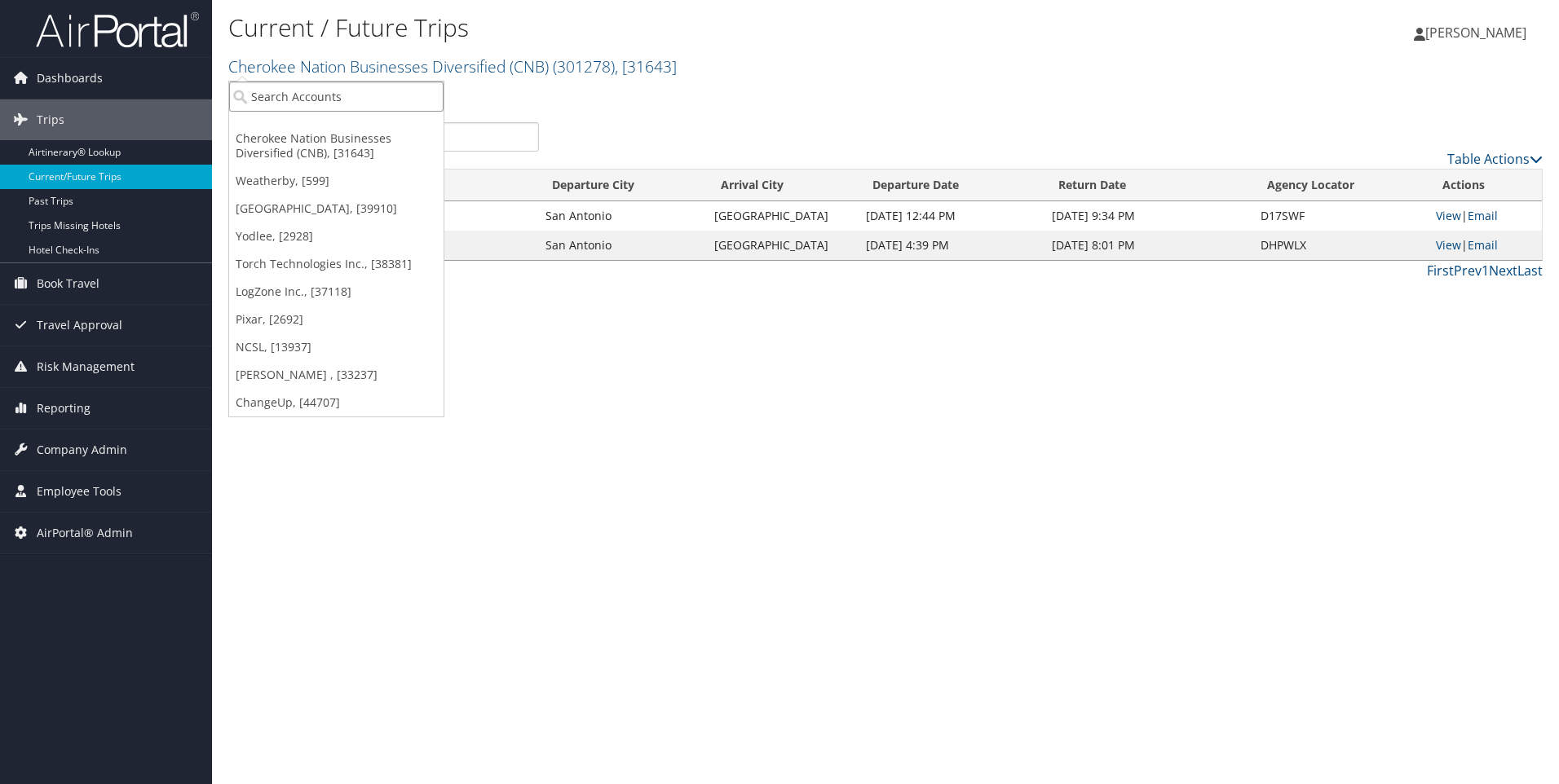
click at [275, 94] on input "search" at bounding box center [337, 97] width 214 height 30
paste input "301278"
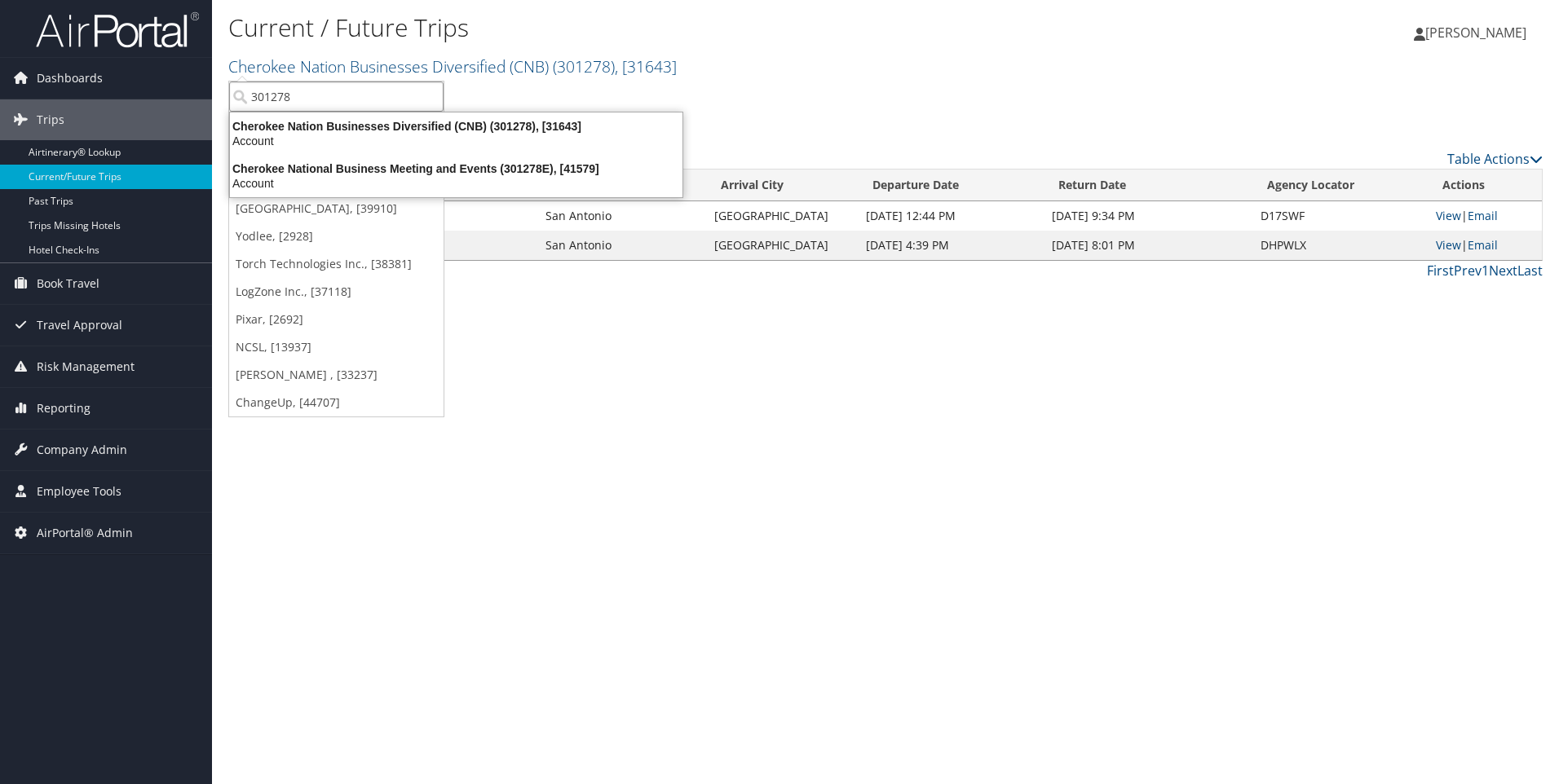
type input "301278"
